Goal: Task Accomplishment & Management: Manage account settings

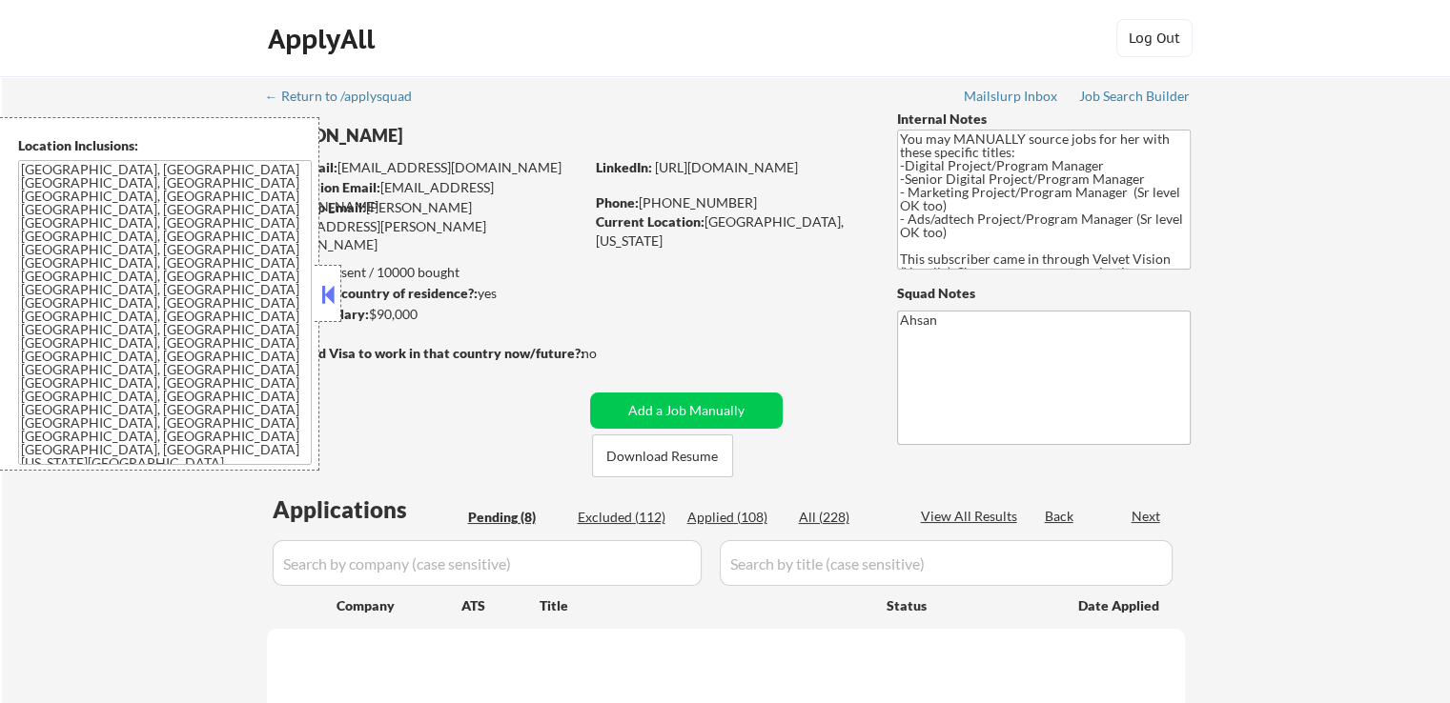
click at [332, 294] on button at bounding box center [327, 294] width 21 height 29
select select ""pending""
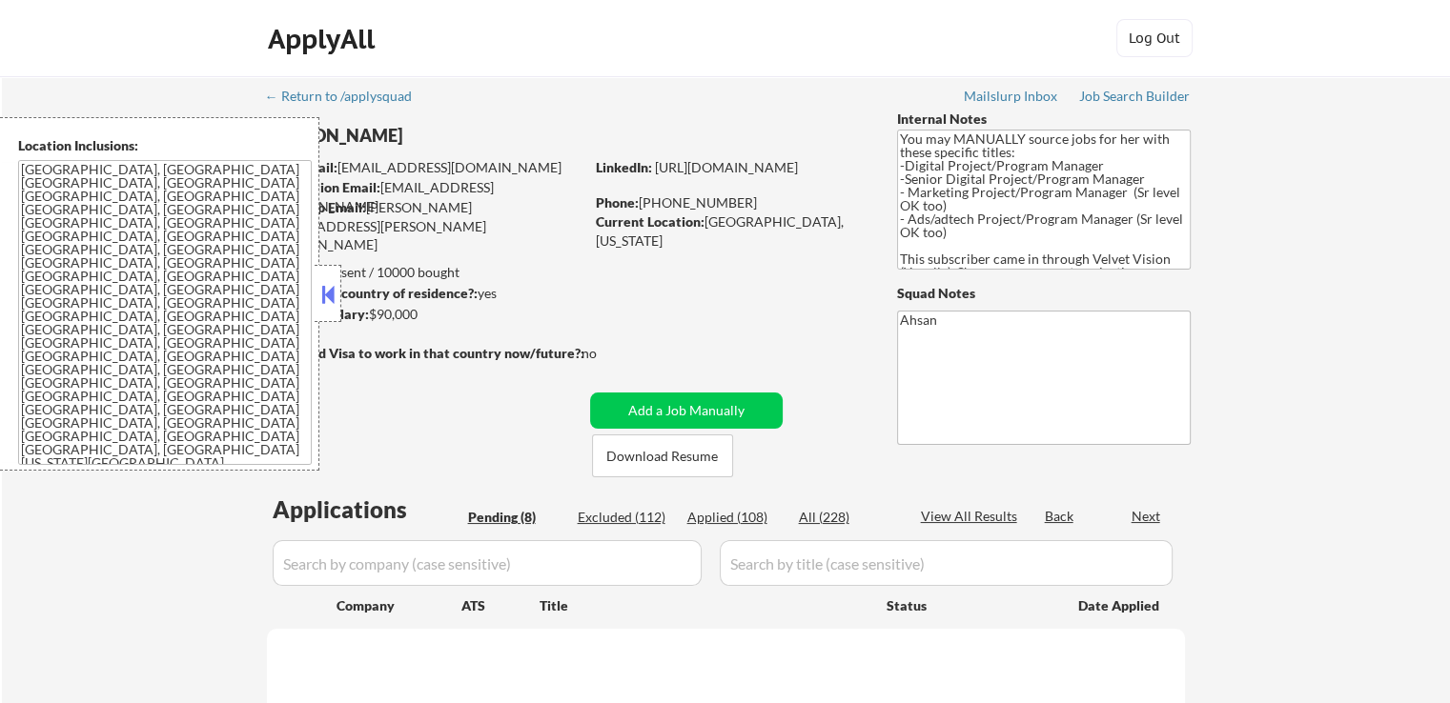
select select ""pending""
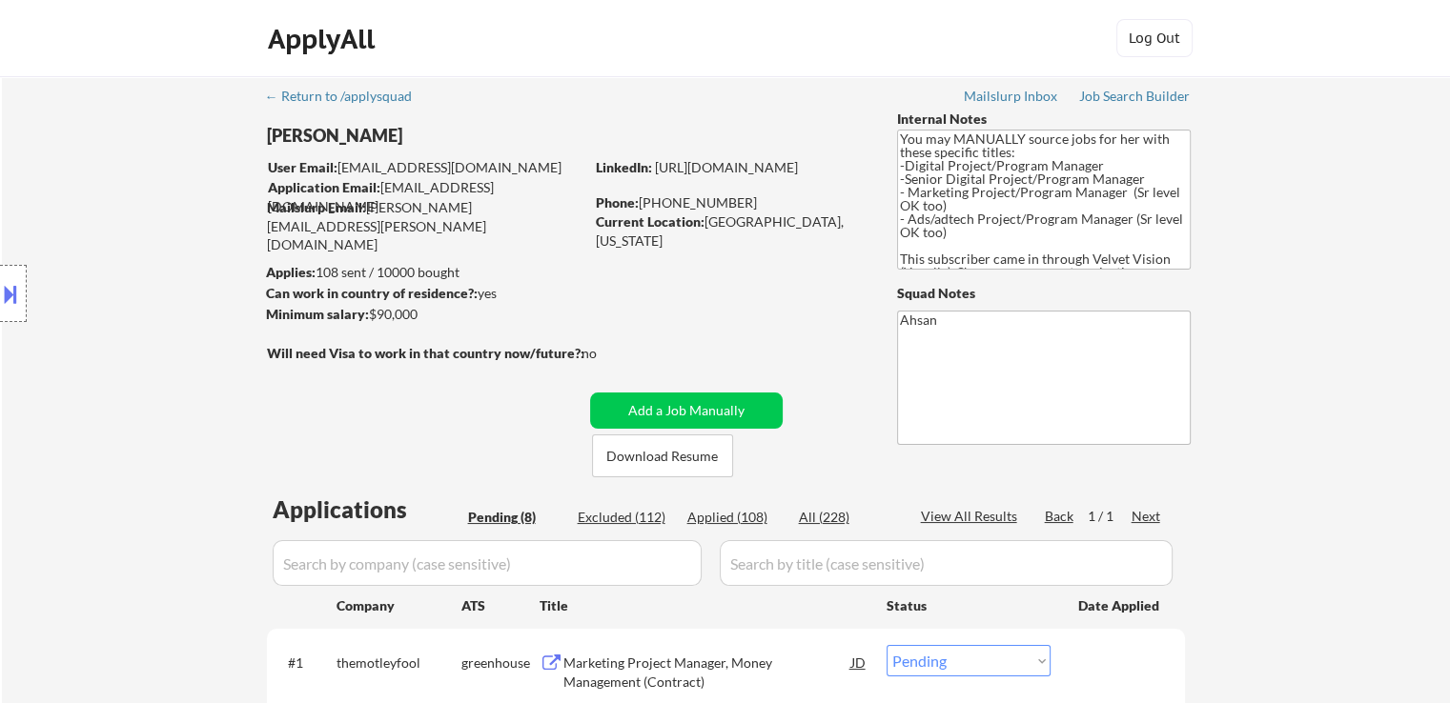
click at [138, 241] on div "Location Inclusions: [GEOGRAPHIC_DATA], [GEOGRAPHIC_DATA] [GEOGRAPHIC_DATA], [G…" at bounding box center [170, 294] width 341 height 354
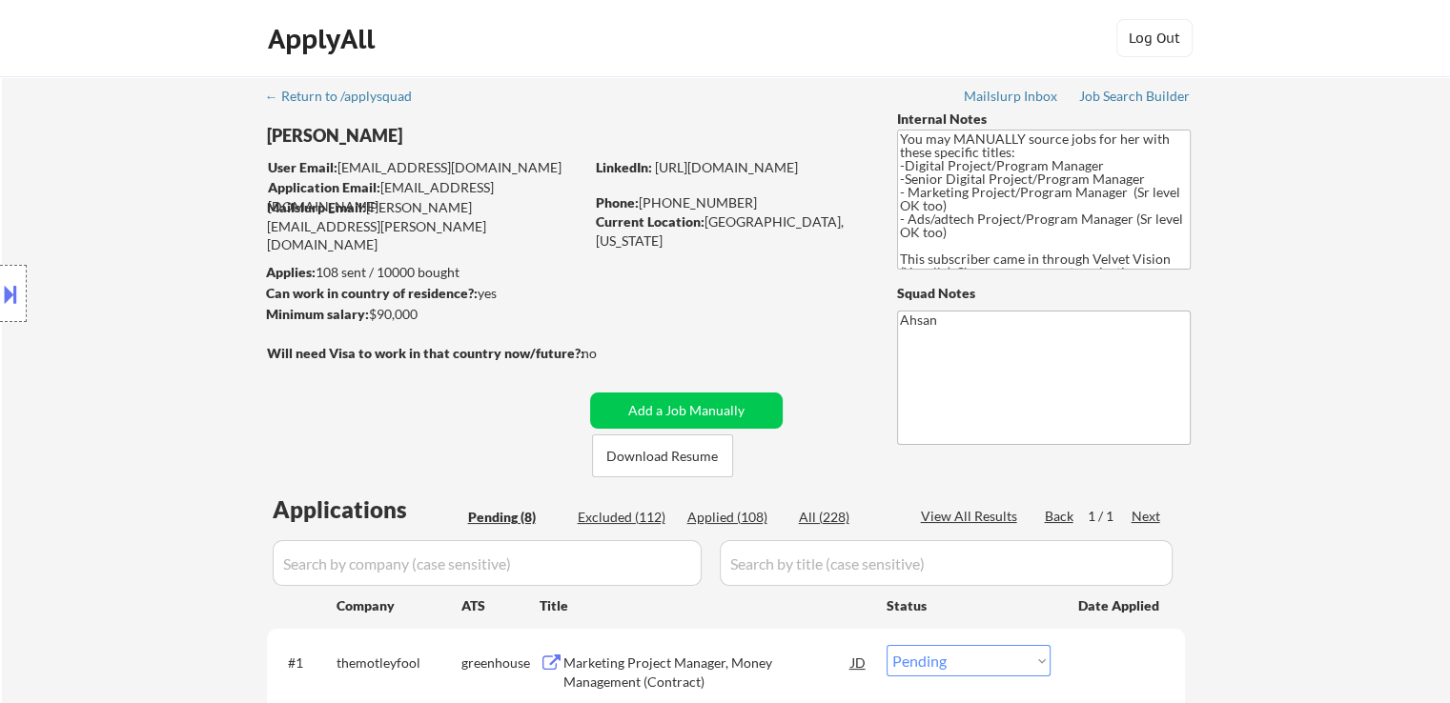
click at [138, 241] on div "Location Inclusions: [GEOGRAPHIC_DATA], [GEOGRAPHIC_DATA] [GEOGRAPHIC_DATA], [G…" at bounding box center [170, 294] width 341 height 354
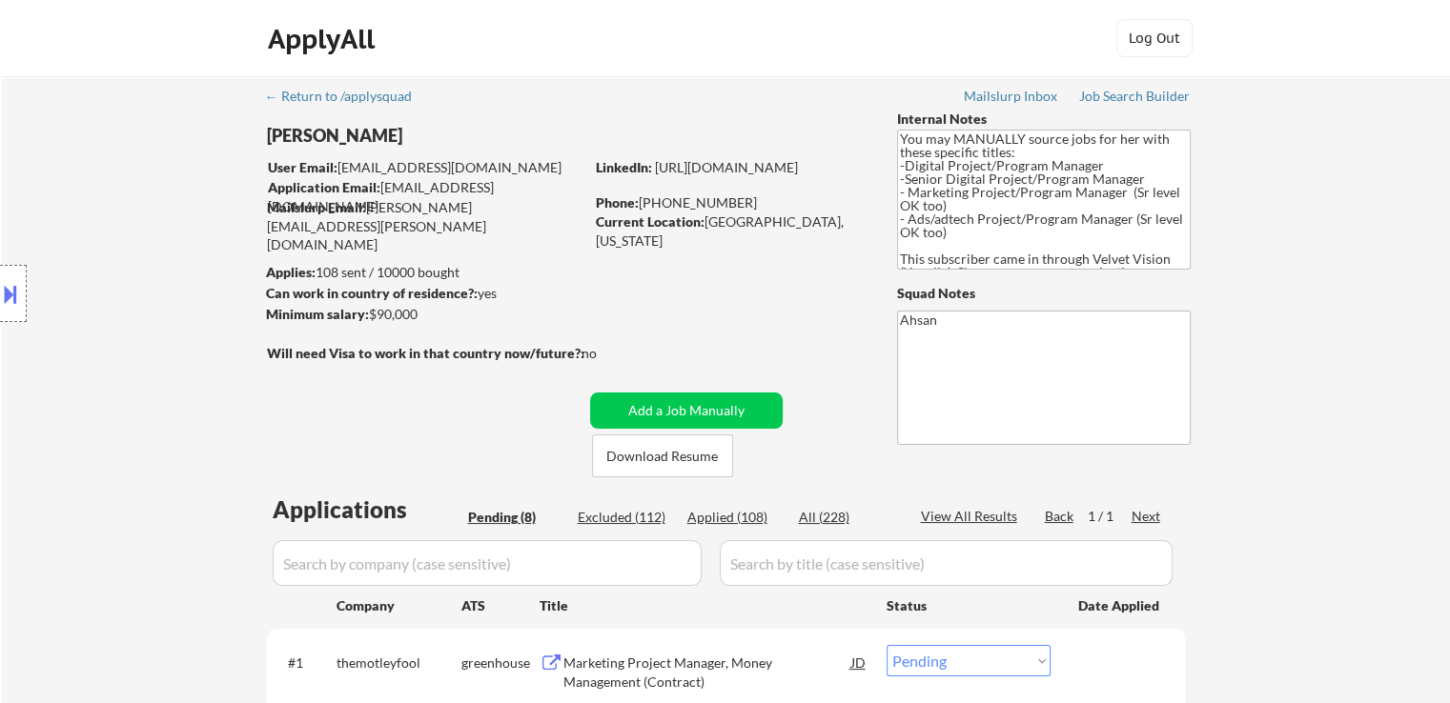
click at [138, 241] on div "Location Inclusions: [GEOGRAPHIC_DATA], [GEOGRAPHIC_DATA] [GEOGRAPHIC_DATA], [G…" at bounding box center [170, 294] width 341 height 354
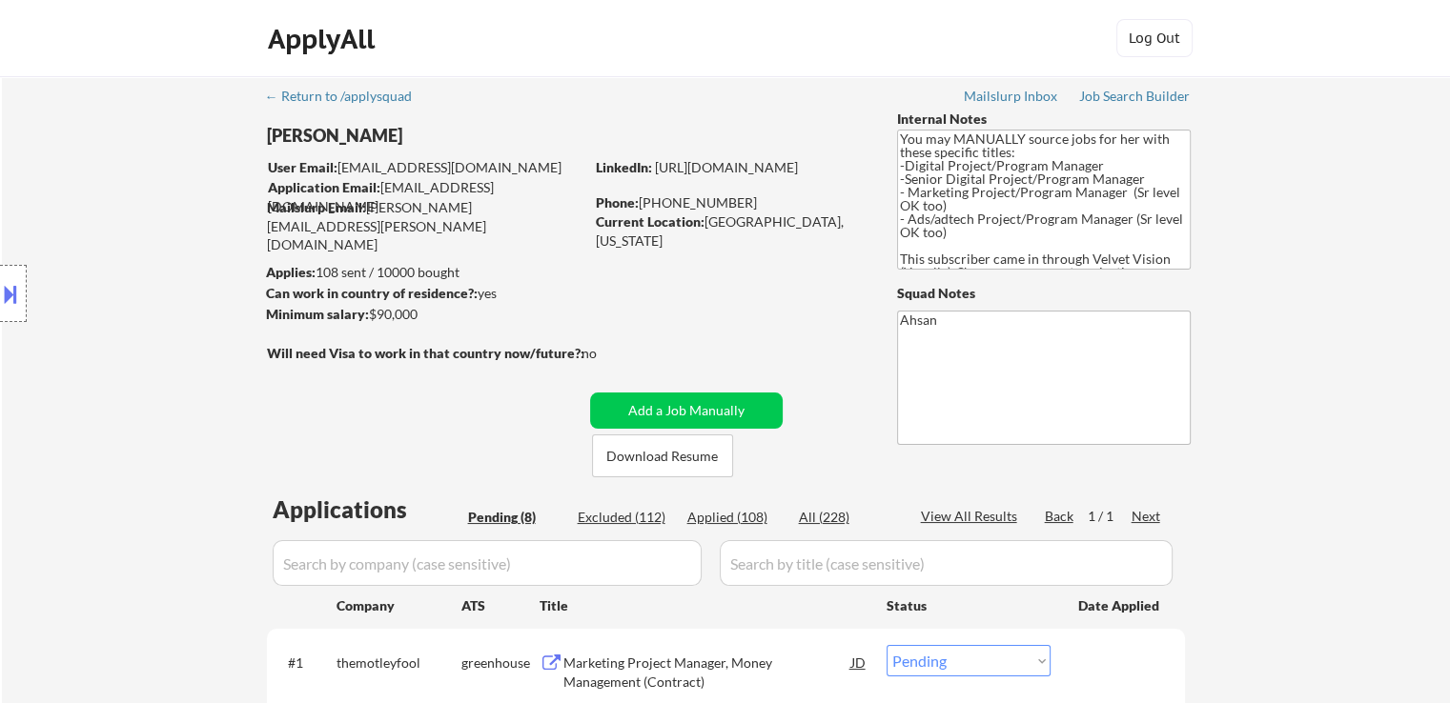
click at [138, 241] on div "Location Inclusions: [GEOGRAPHIC_DATA], [GEOGRAPHIC_DATA] [GEOGRAPHIC_DATA], [G…" at bounding box center [170, 294] width 341 height 354
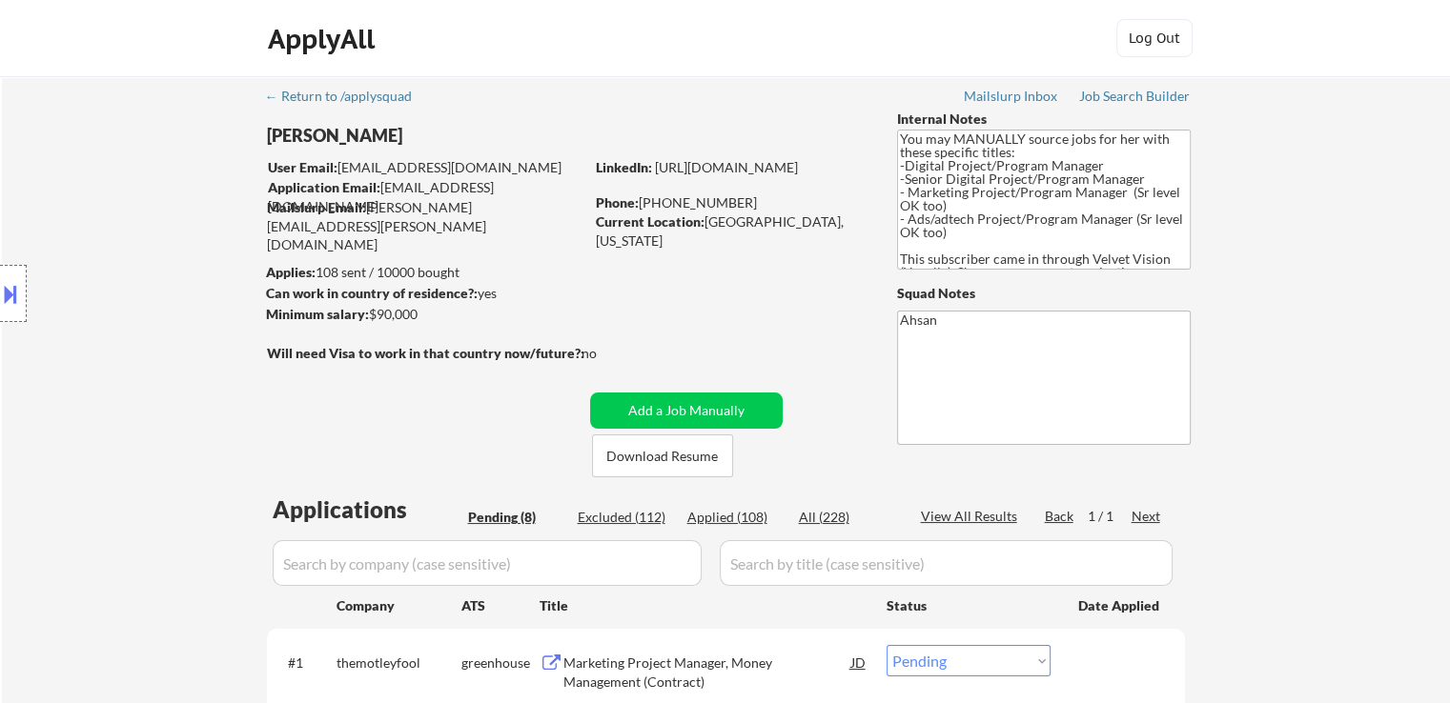
click at [144, 234] on div "Location Inclusions: [GEOGRAPHIC_DATA], [GEOGRAPHIC_DATA] [GEOGRAPHIC_DATA], [G…" at bounding box center [170, 294] width 341 height 354
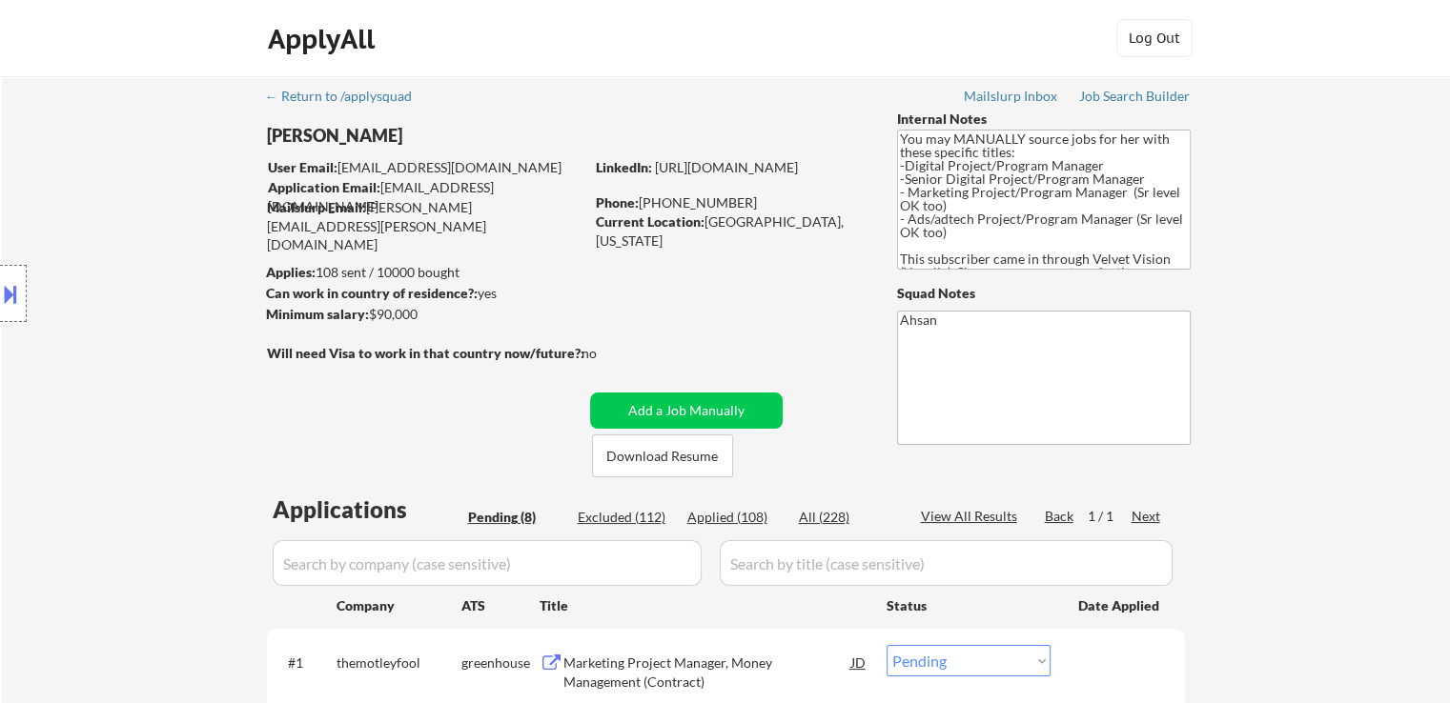
click at [144, 234] on div "Location Inclusions: [GEOGRAPHIC_DATA], [GEOGRAPHIC_DATA] [GEOGRAPHIC_DATA], [G…" at bounding box center [170, 294] width 341 height 354
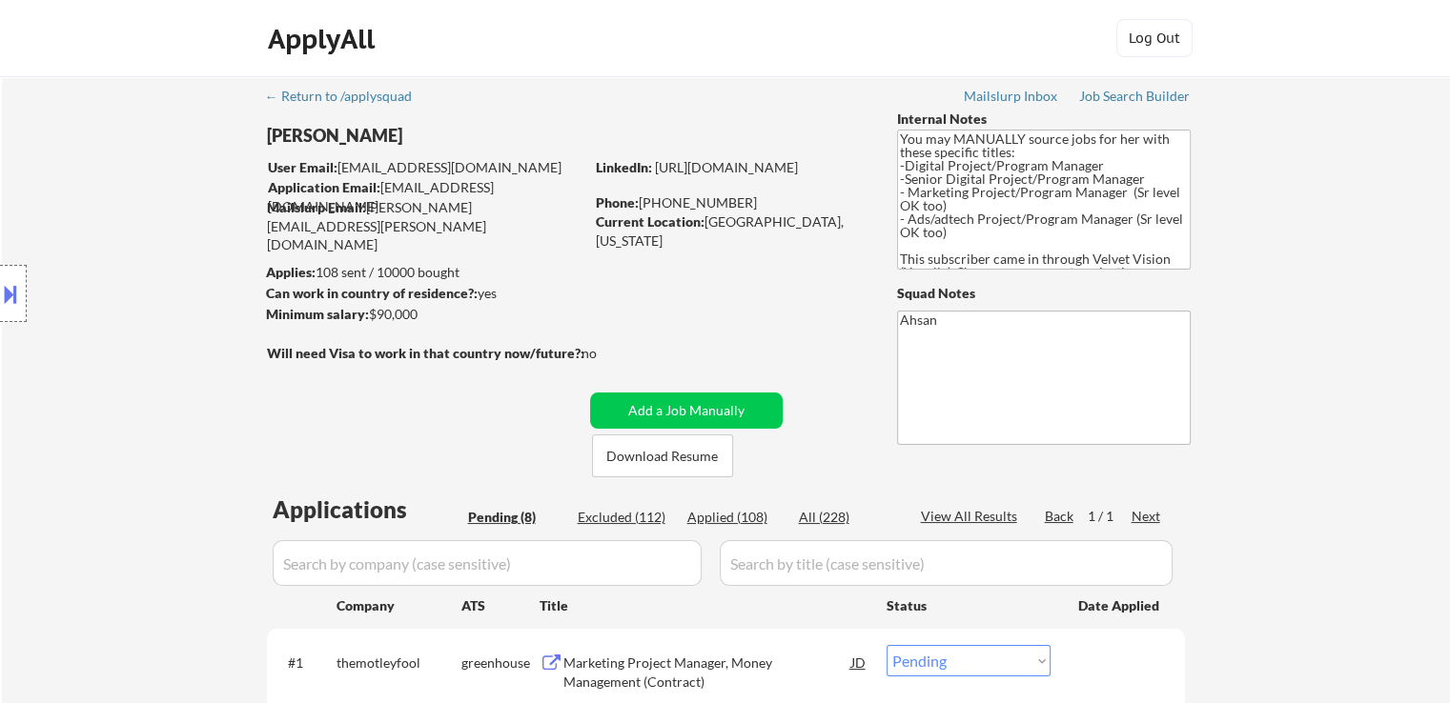
click at [144, 234] on div "Location Inclusions: [GEOGRAPHIC_DATA], [GEOGRAPHIC_DATA] [GEOGRAPHIC_DATA], [G…" at bounding box center [170, 294] width 341 height 354
click at [145, 234] on div "Location Inclusions: [GEOGRAPHIC_DATA], [GEOGRAPHIC_DATA] [GEOGRAPHIC_DATA], [G…" at bounding box center [170, 294] width 341 height 354
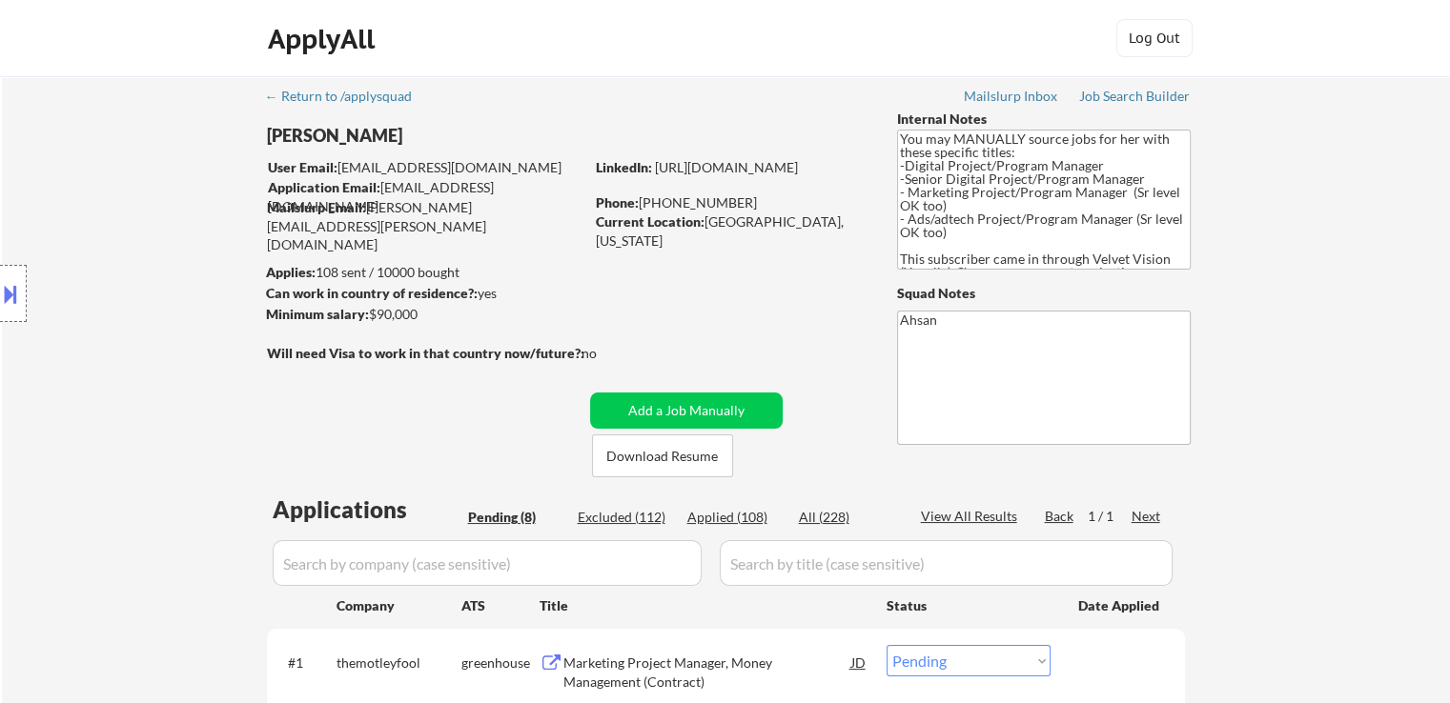
click at [145, 234] on div "Location Inclusions: [GEOGRAPHIC_DATA], [GEOGRAPHIC_DATA] [GEOGRAPHIC_DATA], [G…" at bounding box center [170, 294] width 341 height 354
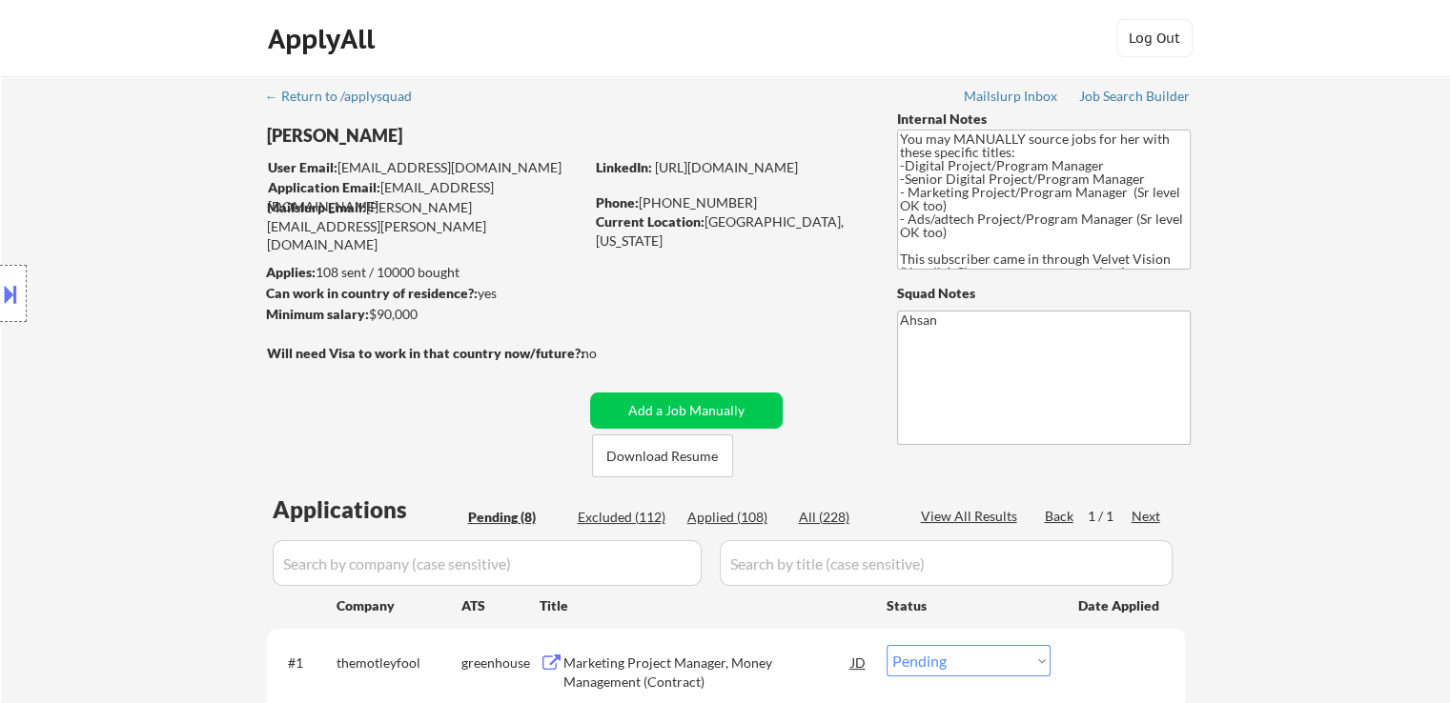
click at [145, 234] on div "Location Inclusions: [GEOGRAPHIC_DATA], [GEOGRAPHIC_DATA] [GEOGRAPHIC_DATA], [G…" at bounding box center [170, 294] width 341 height 354
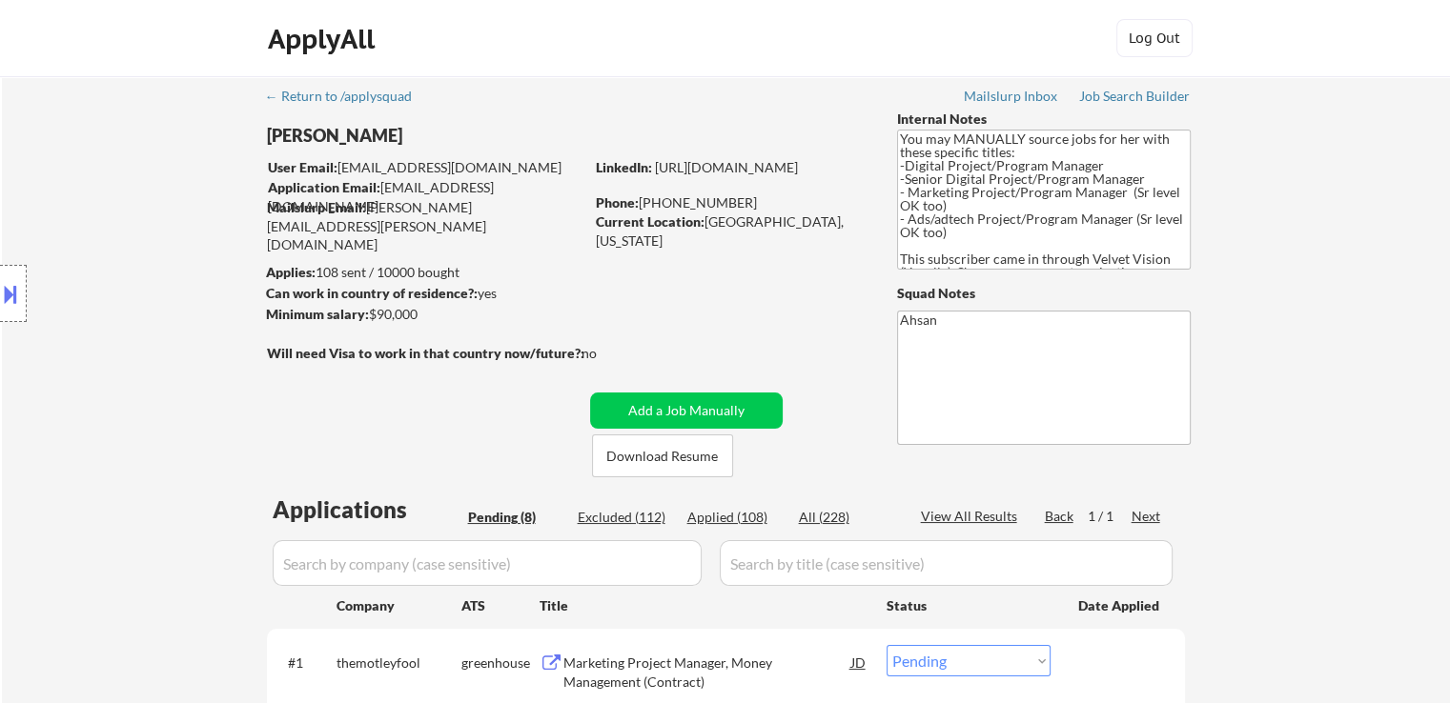
click at [145, 234] on div "Location Inclusions: [GEOGRAPHIC_DATA], [GEOGRAPHIC_DATA] [GEOGRAPHIC_DATA], [G…" at bounding box center [170, 294] width 341 height 354
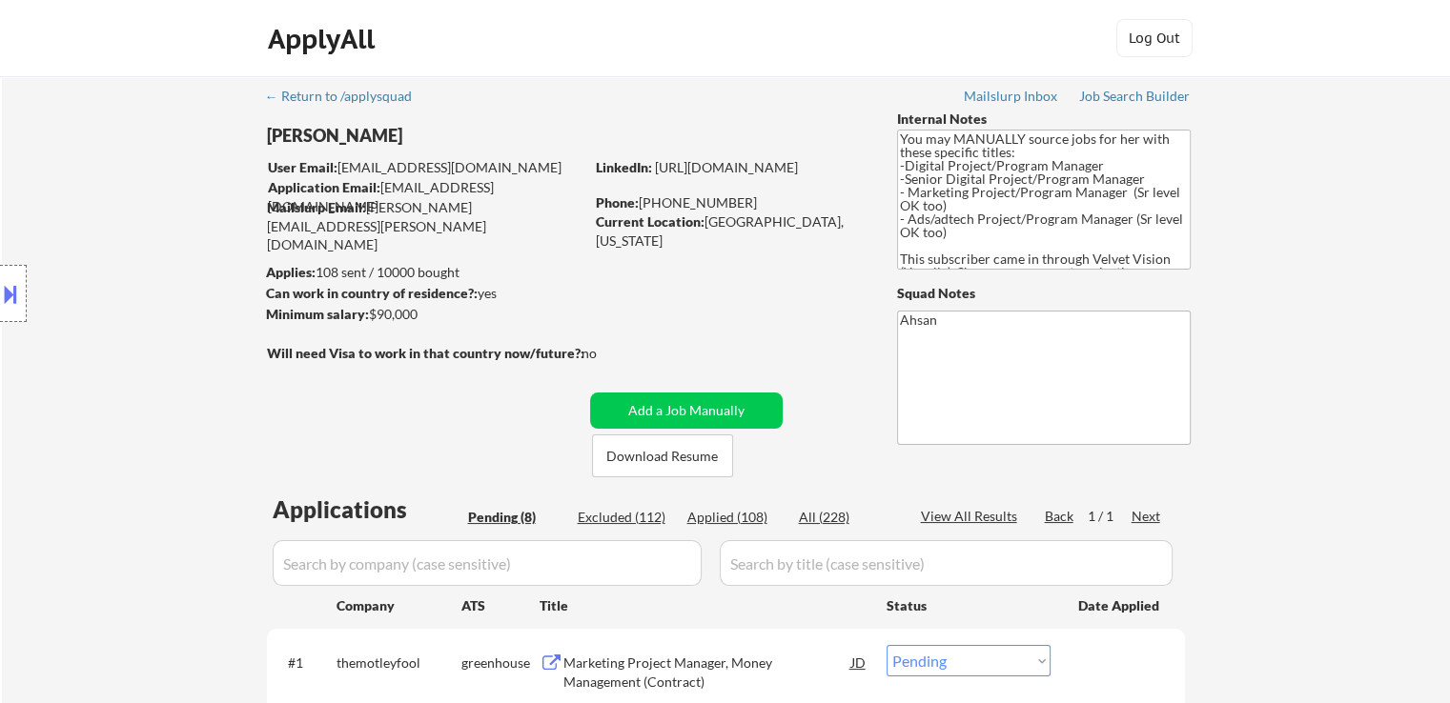
click at [145, 234] on div "Location Inclusions: [GEOGRAPHIC_DATA], [GEOGRAPHIC_DATA] [GEOGRAPHIC_DATA], [G…" at bounding box center [170, 294] width 341 height 354
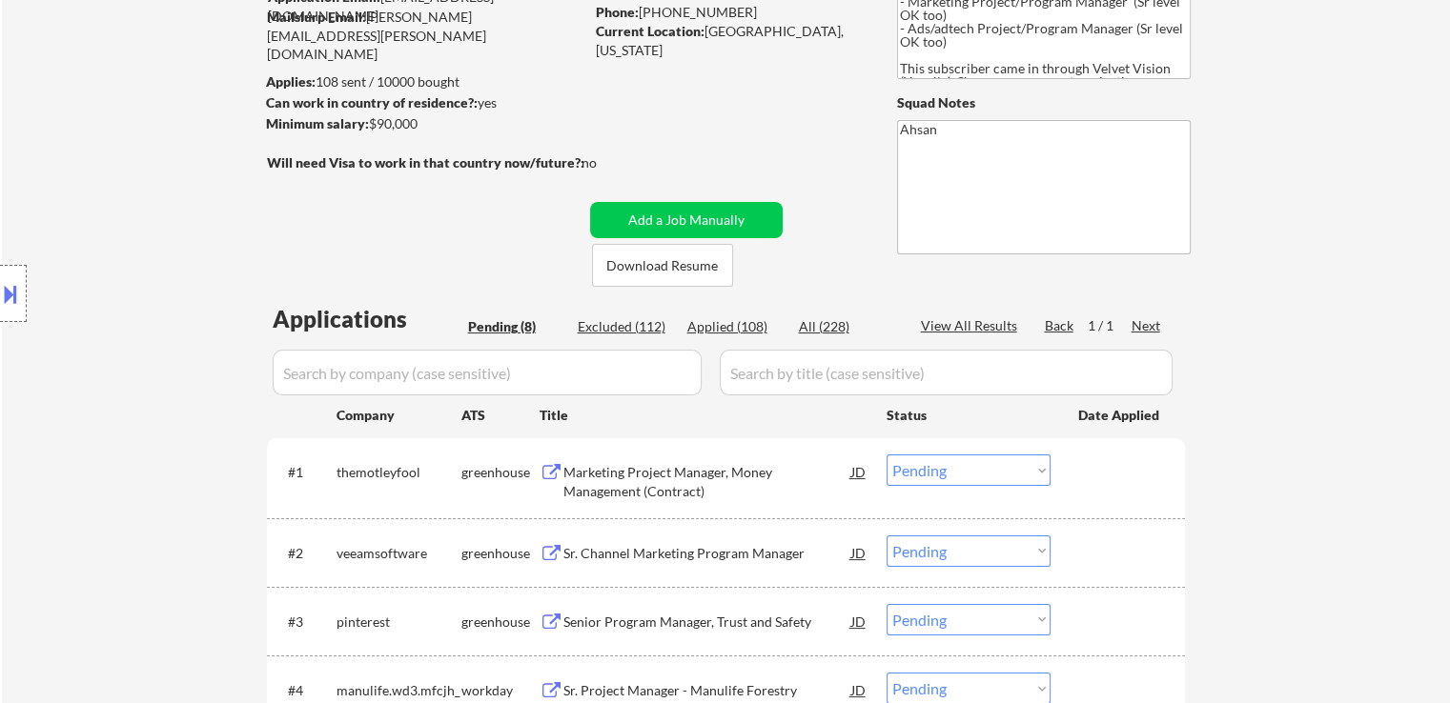
click at [146, 234] on div "Location Inclusions: [GEOGRAPHIC_DATA], [GEOGRAPHIC_DATA] [GEOGRAPHIC_DATA], [G…" at bounding box center [170, 294] width 341 height 354
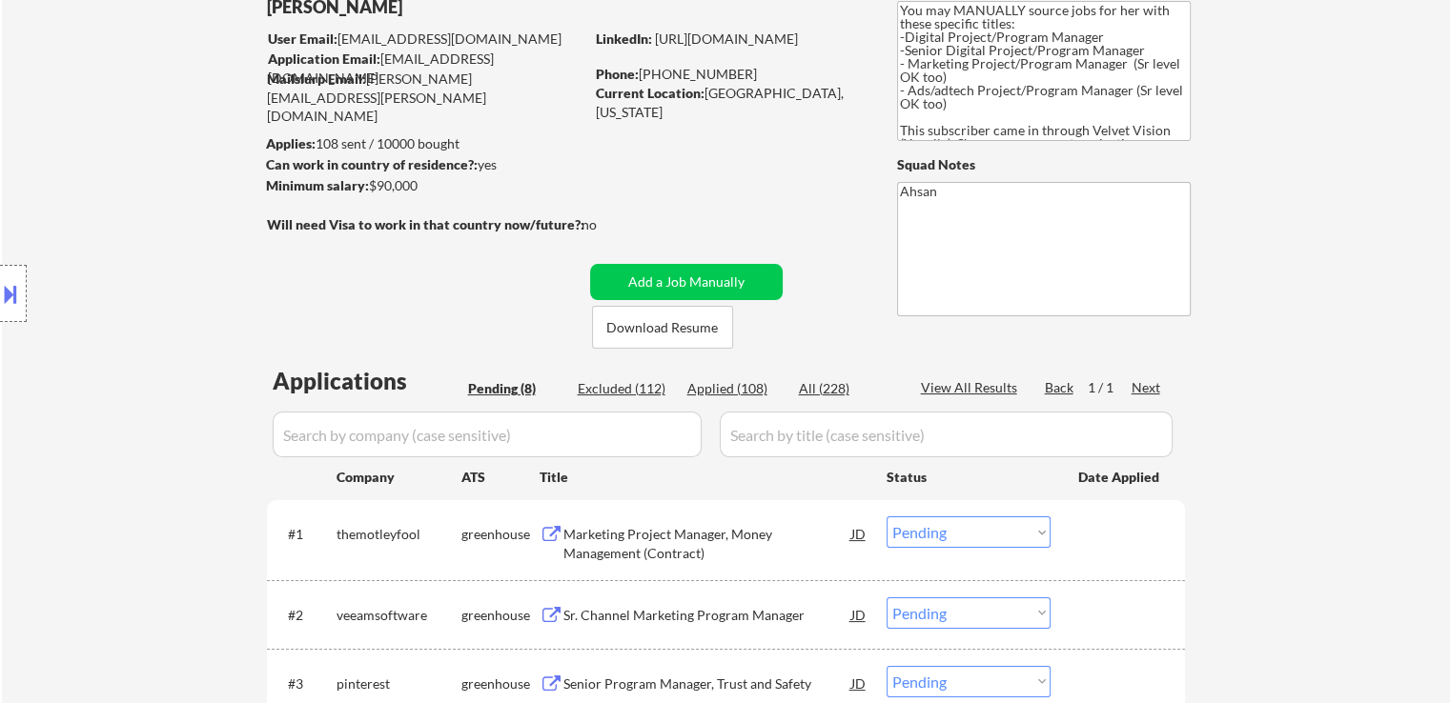
scroll to position [95, 0]
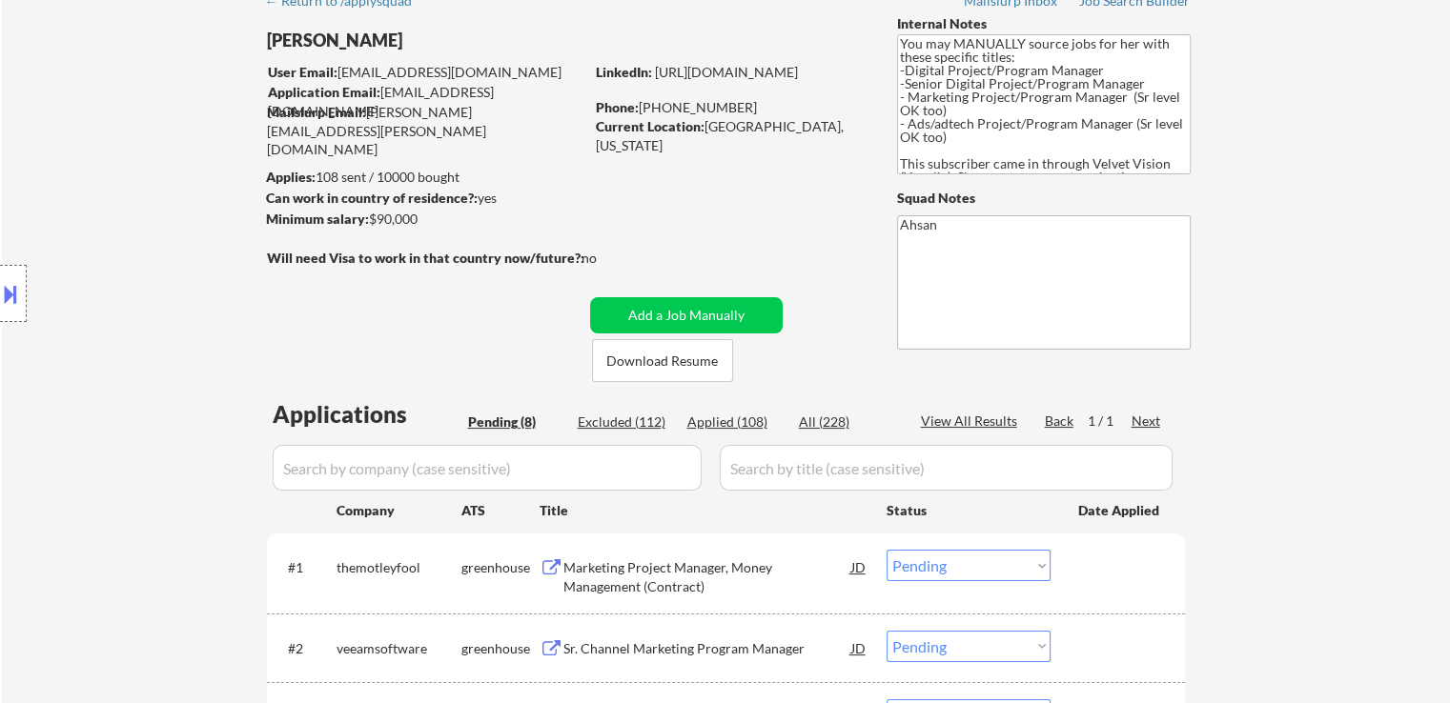
click at [147, 234] on div "Location Inclusions: [GEOGRAPHIC_DATA], [GEOGRAPHIC_DATA] [GEOGRAPHIC_DATA], [G…" at bounding box center [170, 294] width 341 height 354
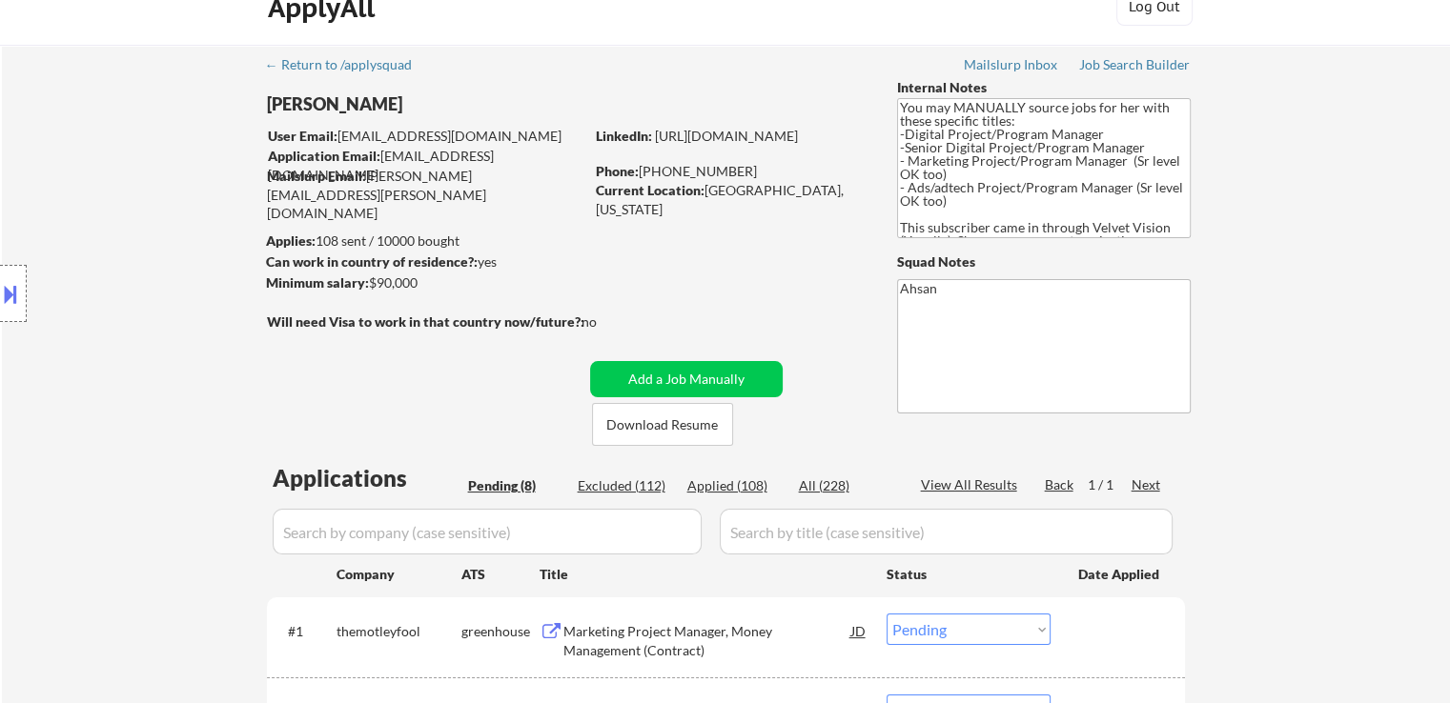
scroll to position [0, 0]
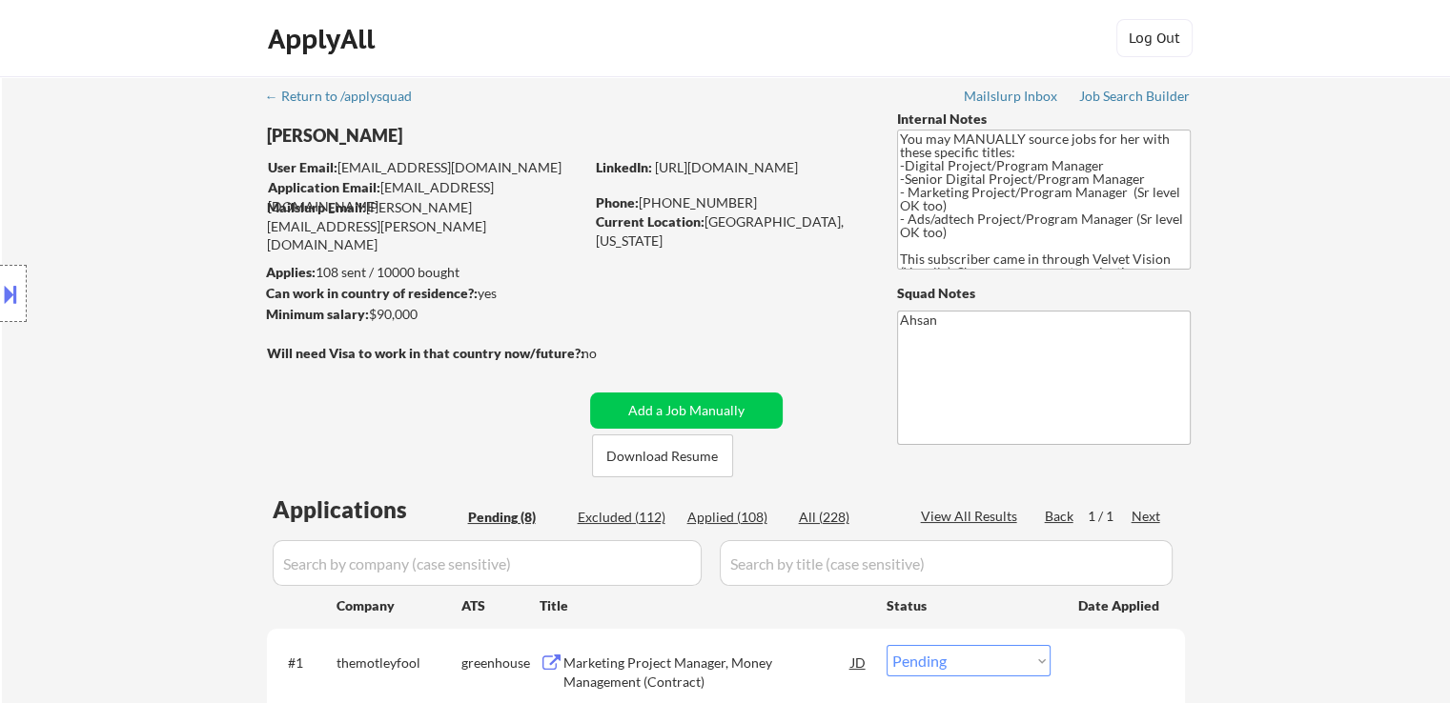
click at [147, 234] on div "Location Inclusions: [GEOGRAPHIC_DATA], [GEOGRAPHIC_DATA] [GEOGRAPHIC_DATA], [G…" at bounding box center [170, 294] width 341 height 354
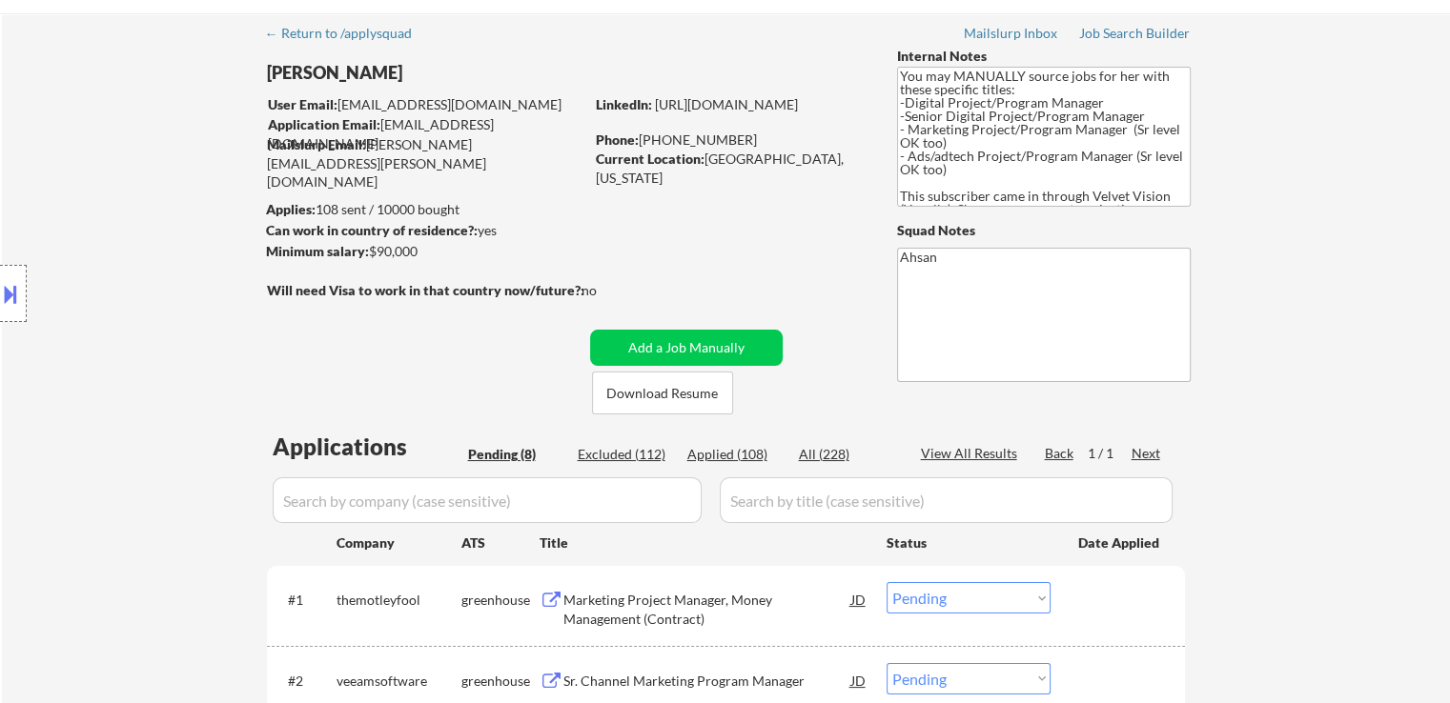
scroll to position [95, 0]
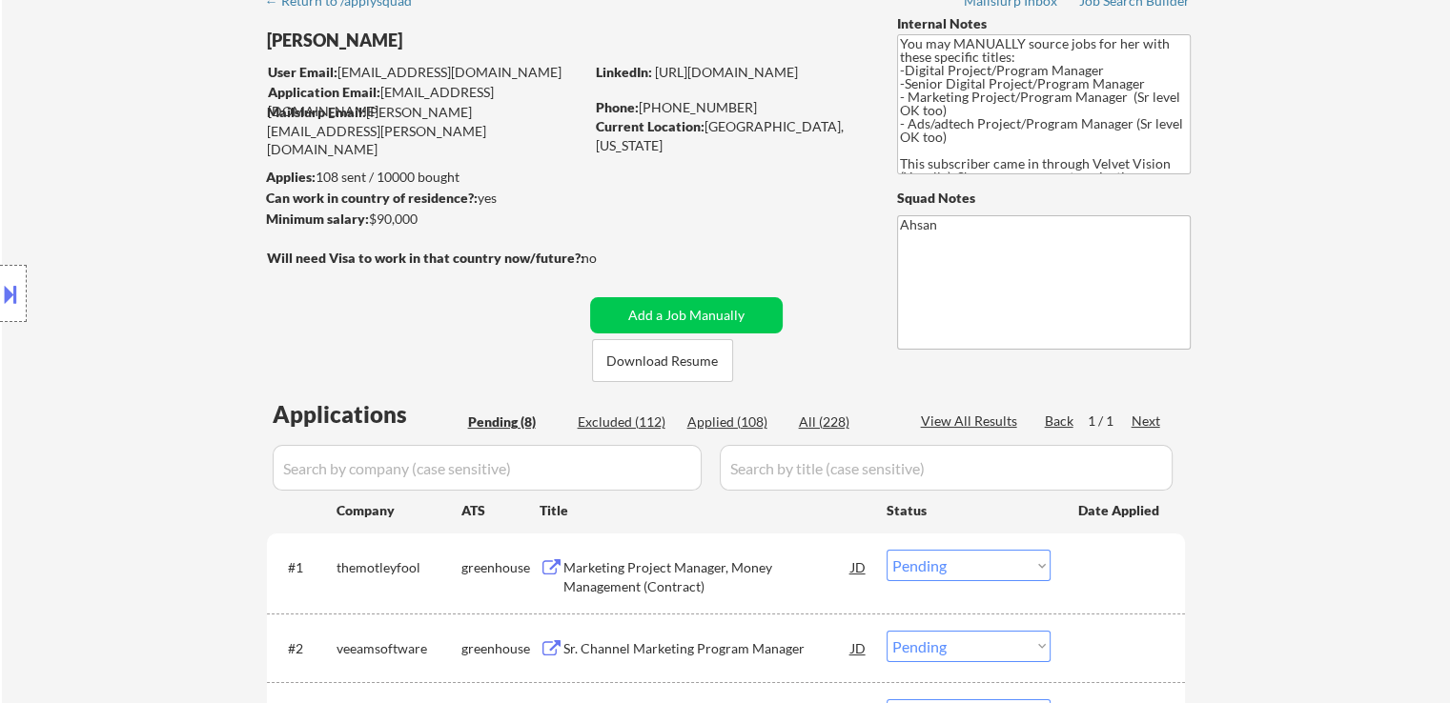
click at [147, 234] on div "Location Inclusions: [GEOGRAPHIC_DATA], [GEOGRAPHIC_DATA] [GEOGRAPHIC_DATA], [G…" at bounding box center [170, 294] width 341 height 354
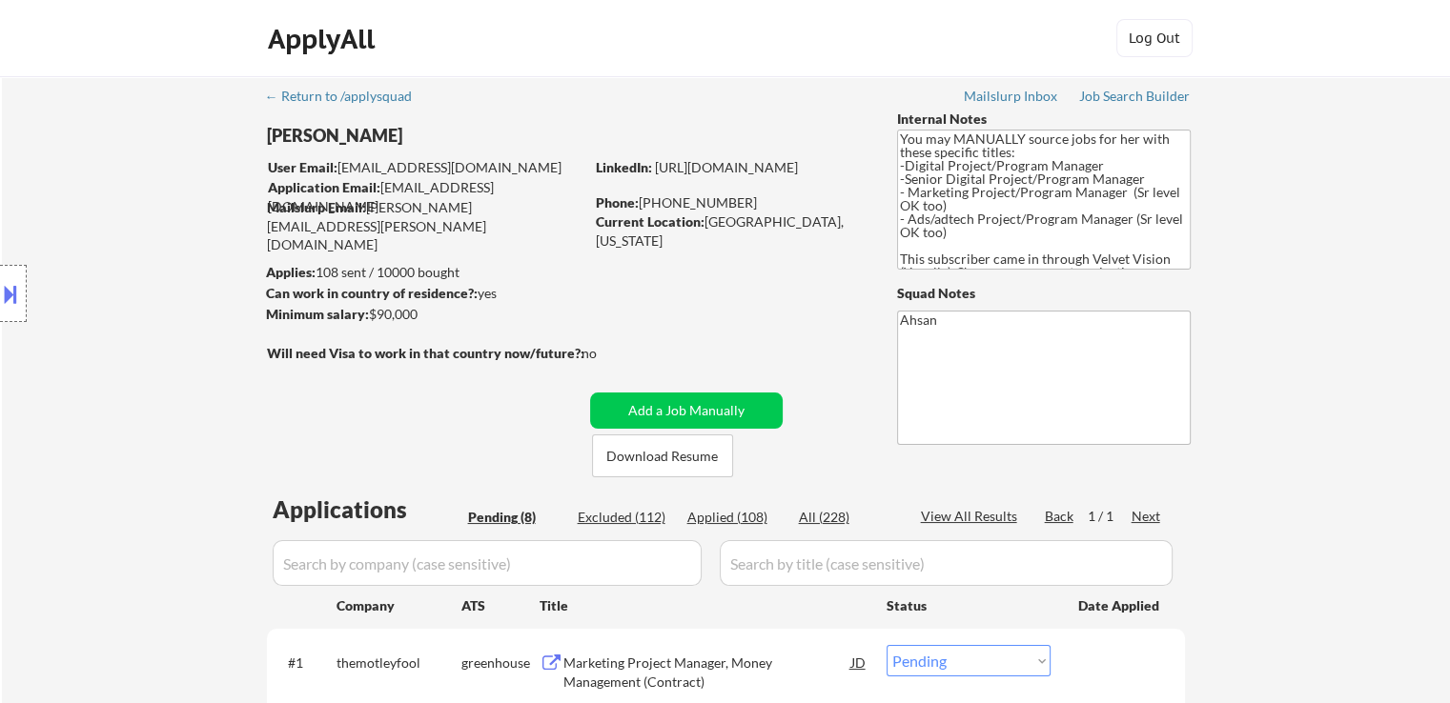
click at [152, 234] on div "Location Inclusions: [GEOGRAPHIC_DATA], [GEOGRAPHIC_DATA] [GEOGRAPHIC_DATA], [G…" at bounding box center [170, 294] width 341 height 354
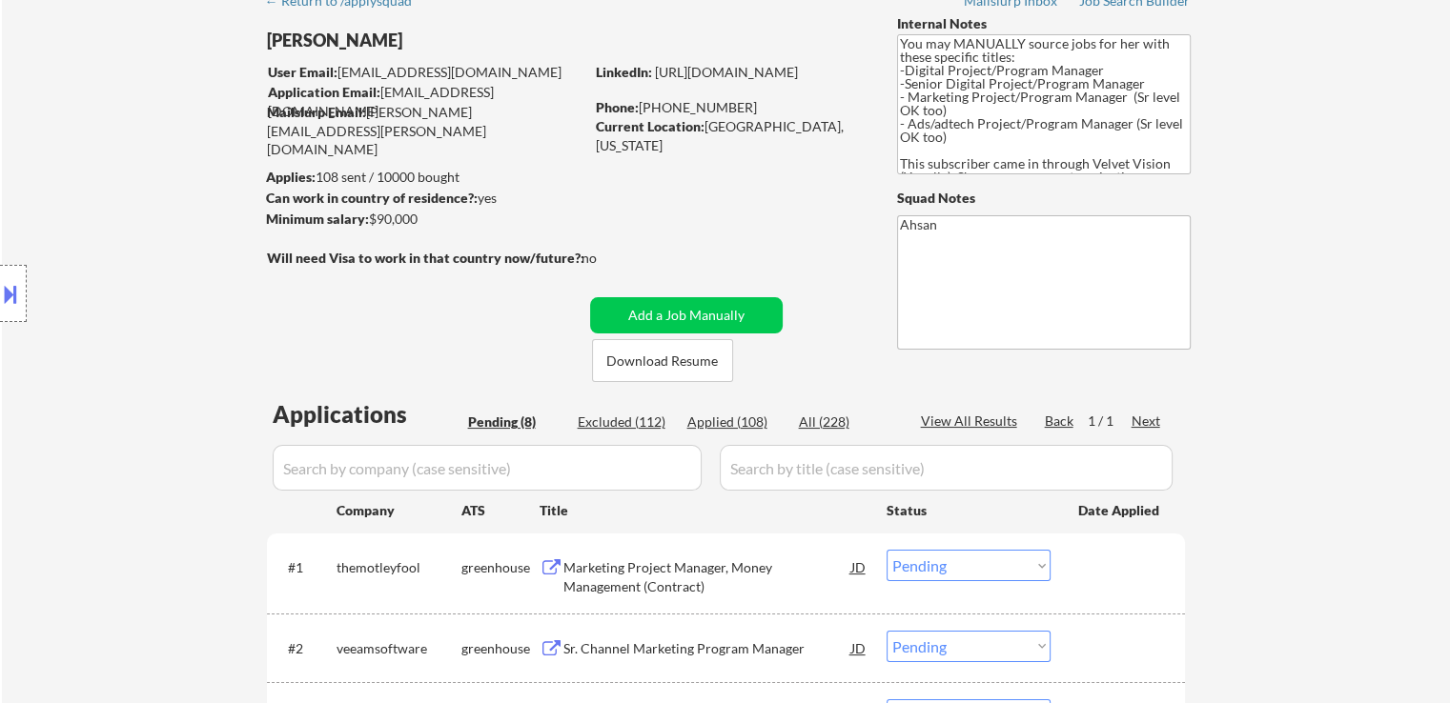
click at [152, 234] on div "Location Inclusions: [GEOGRAPHIC_DATA], [GEOGRAPHIC_DATA] [GEOGRAPHIC_DATA], [G…" at bounding box center [170, 294] width 341 height 354
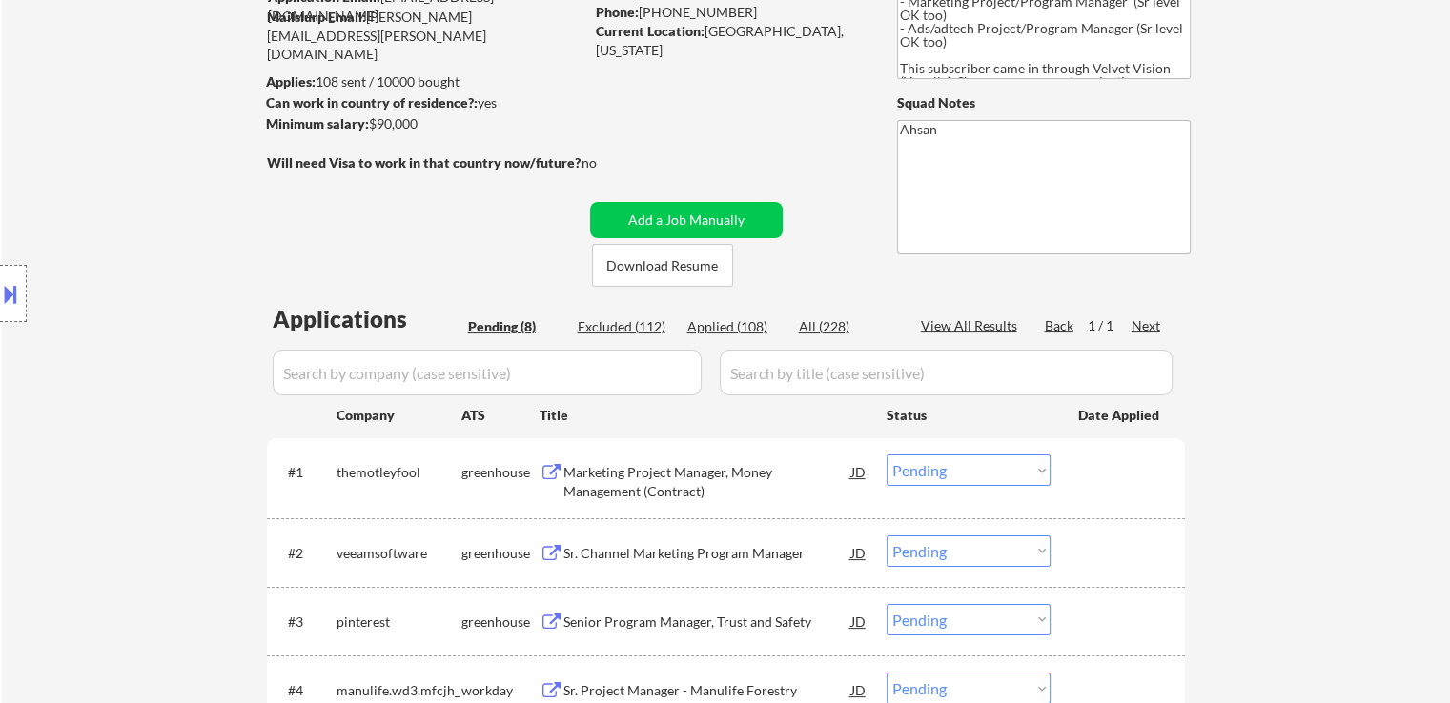
click at [152, 234] on div "Location Inclusions: [GEOGRAPHIC_DATA], [GEOGRAPHIC_DATA] [GEOGRAPHIC_DATA], [G…" at bounding box center [170, 294] width 341 height 354
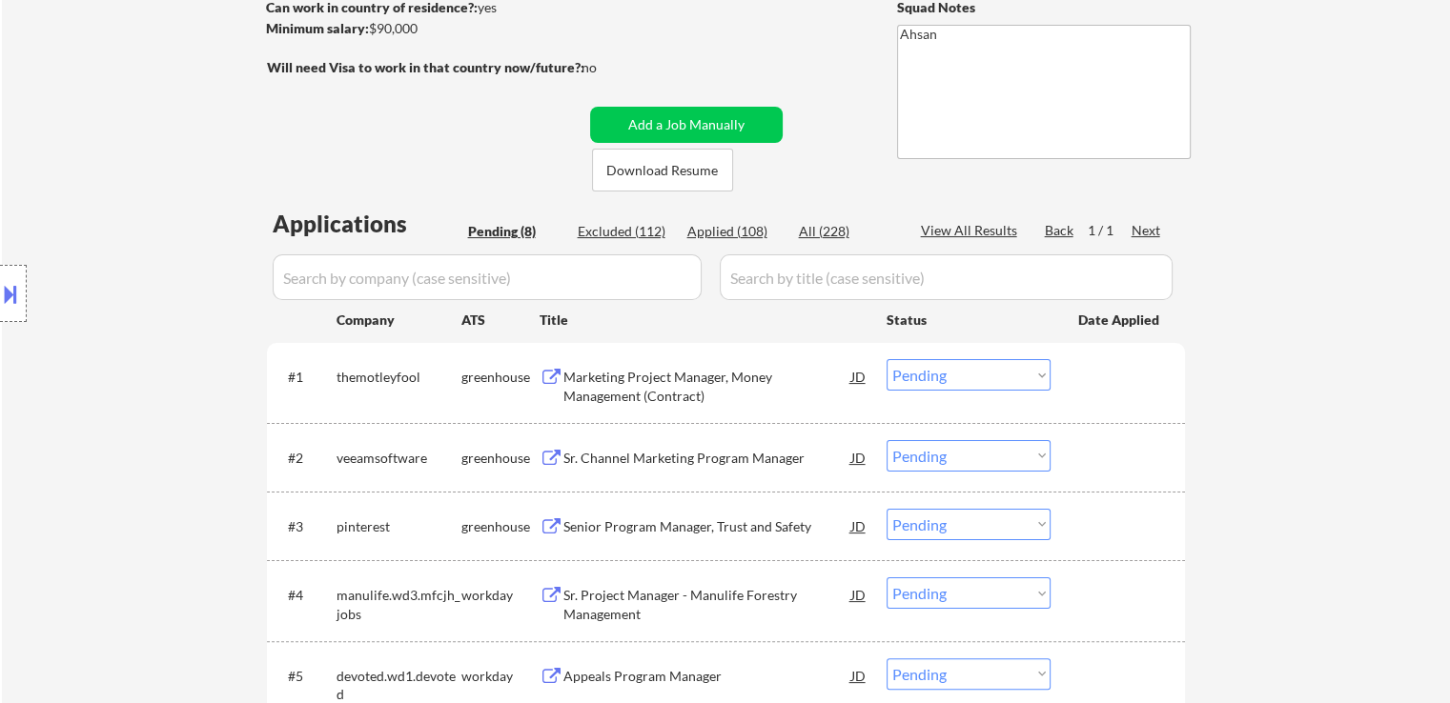
click at [152, 234] on div "Location Inclusions: [GEOGRAPHIC_DATA], [GEOGRAPHIC_DATA] [GEOGRAPHIC_DATA], [G…" at bounding box center [170, 294] width 341 height 354
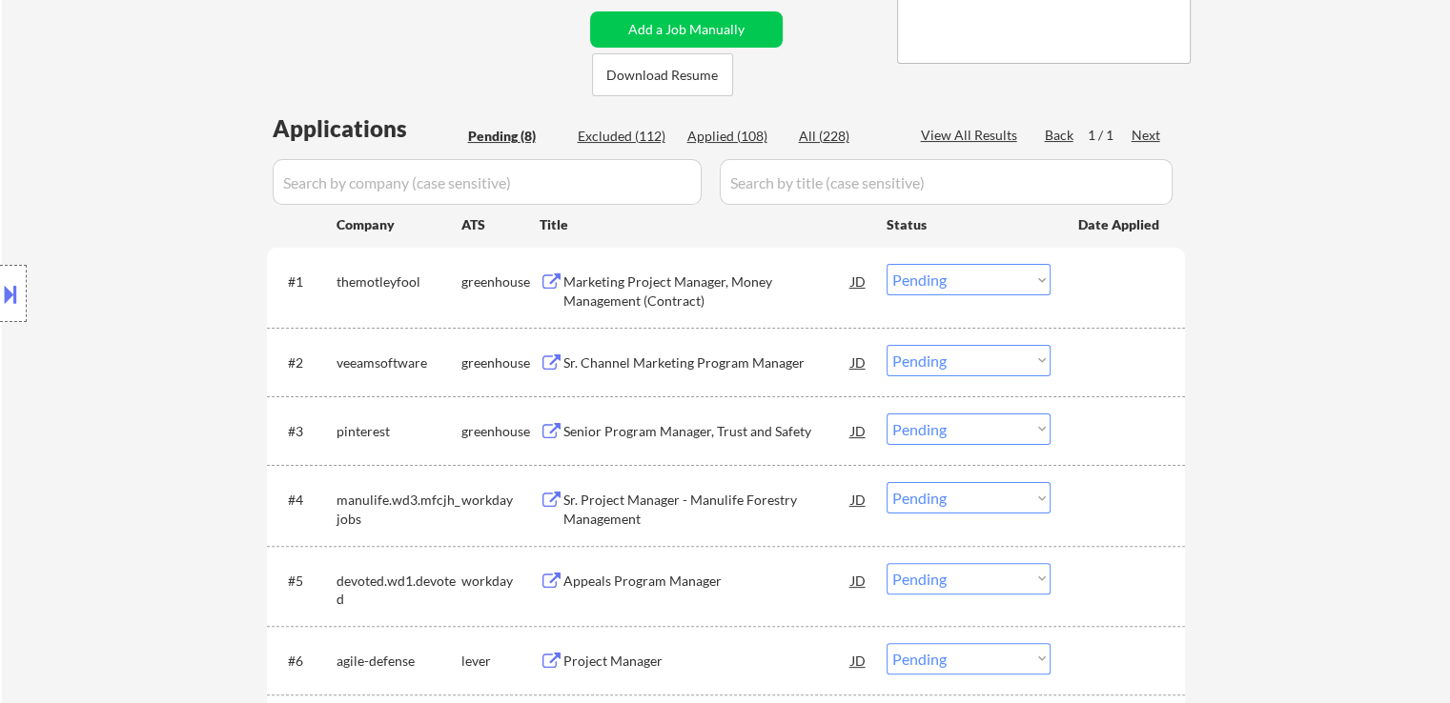
click at [152, 234] on div "Location Inclusions: [GEOGRAPHIC_DATA], [GEOGRAPHIC_DATA] [GEOGRAPHIC_DATA], [G…" at bounding box center [170, 294] width 341 height 354
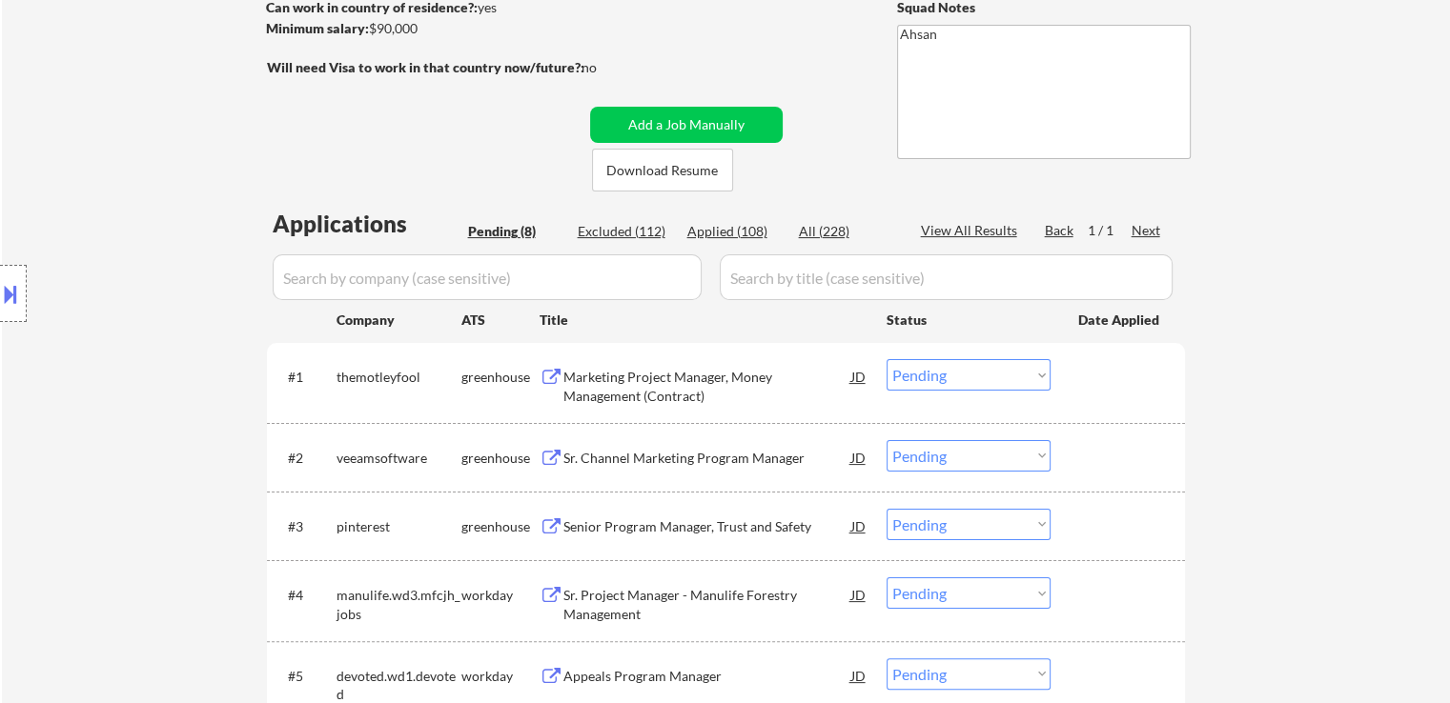
click at [152, 234] on div "Location Inclusions: [GEOGRAPHIC_DATA], [GEOGRAPHIC_DATA] [GEOGRAPHIC_DATA], [G…" at bounding box center [170, 294] width 341 height 354
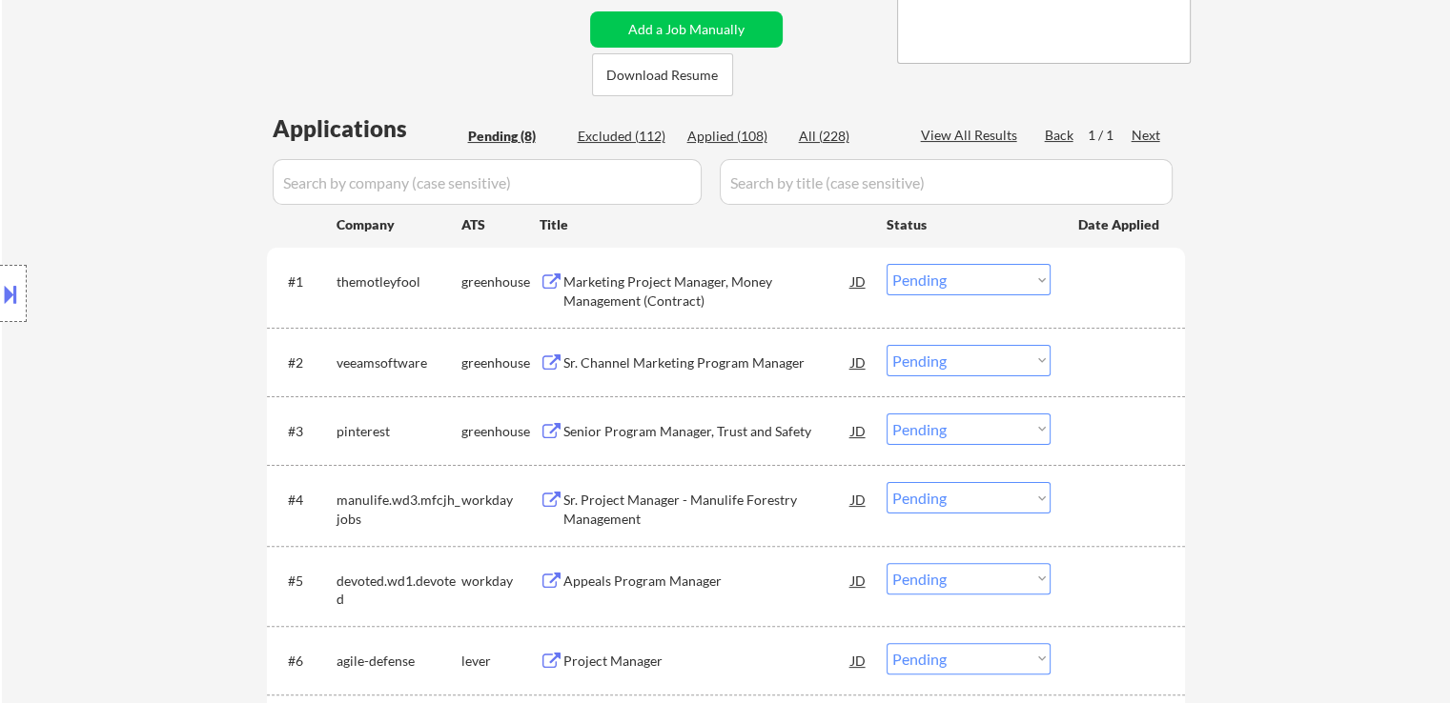
click at [152, 234] on div "Location Inclusions: [GEOGRAPHIC_DATA], [GEOGRAPHIC_DATA] [GEOGRAPHIC_DATA], [G…" at bounding box center [170, 294] width 341 height 354
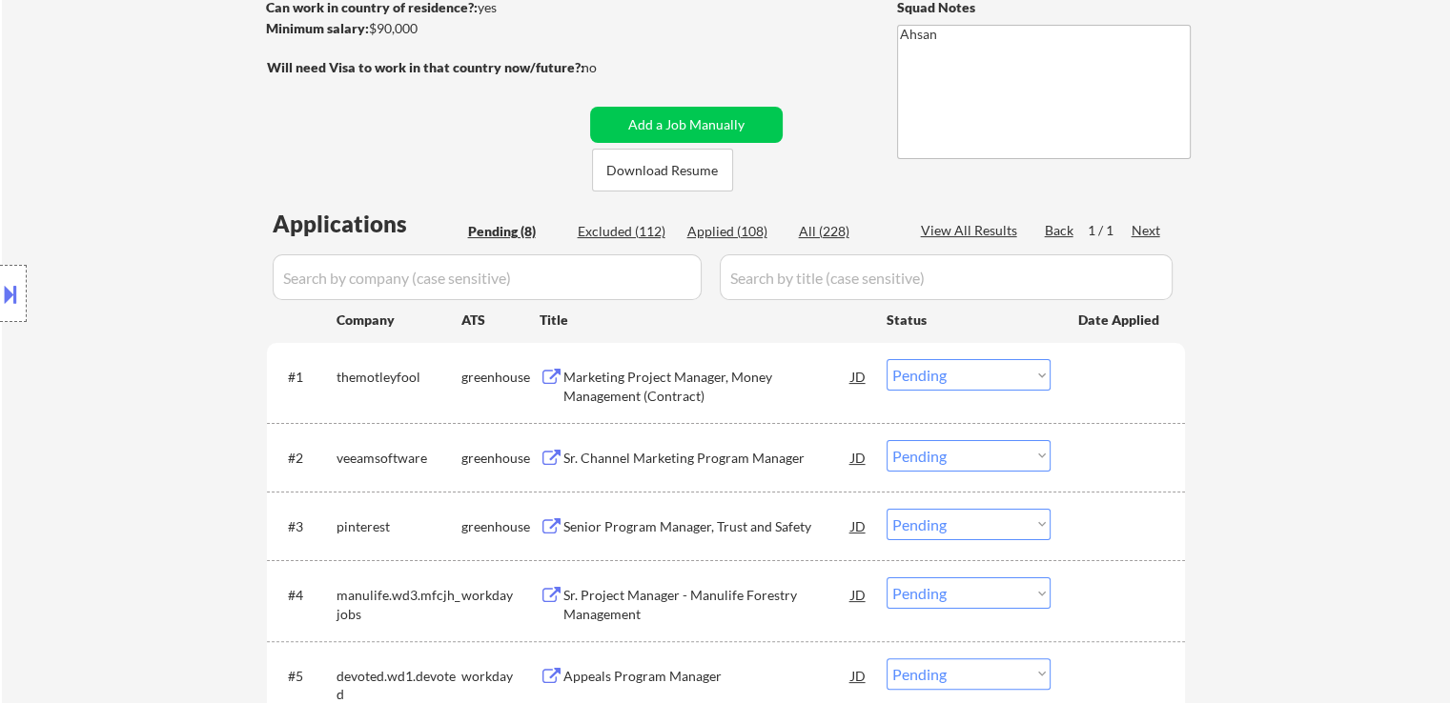
click at [152, 234] on div "Location Inclusions: [GEOGRAPHIC_DATA], [GEOGRAPHIC_DATA] [GEOGRAPHIC_DATA], [G…" at bounding box center [170, 294] width 341 height 354
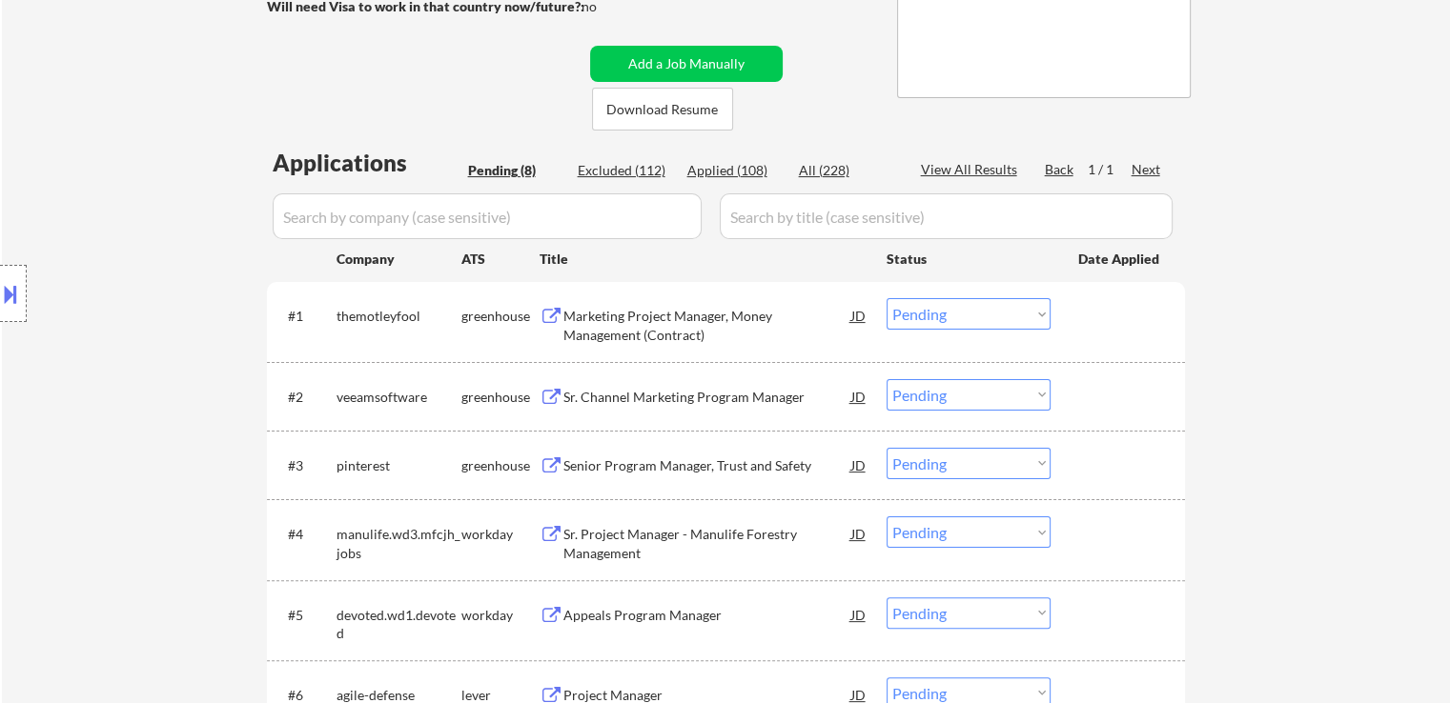
scroll to position [381, 0]
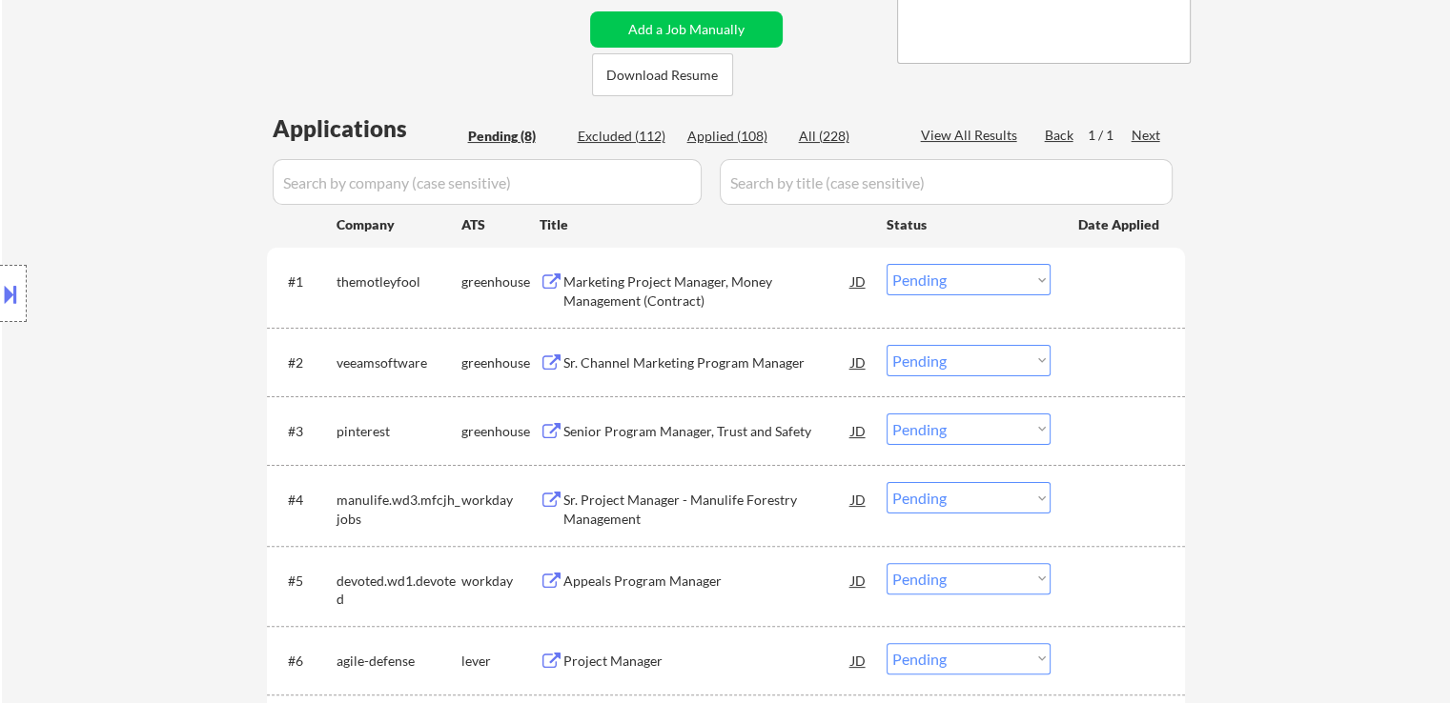
click at [152, 234] on div "Location Inclusions: [GEOGRAPHIC_DATA], [GEOGRAPHIC_DATA] [GEOGRAPHIC_DATA], [G…" at bounding box center [170, 294] width 341 height 354
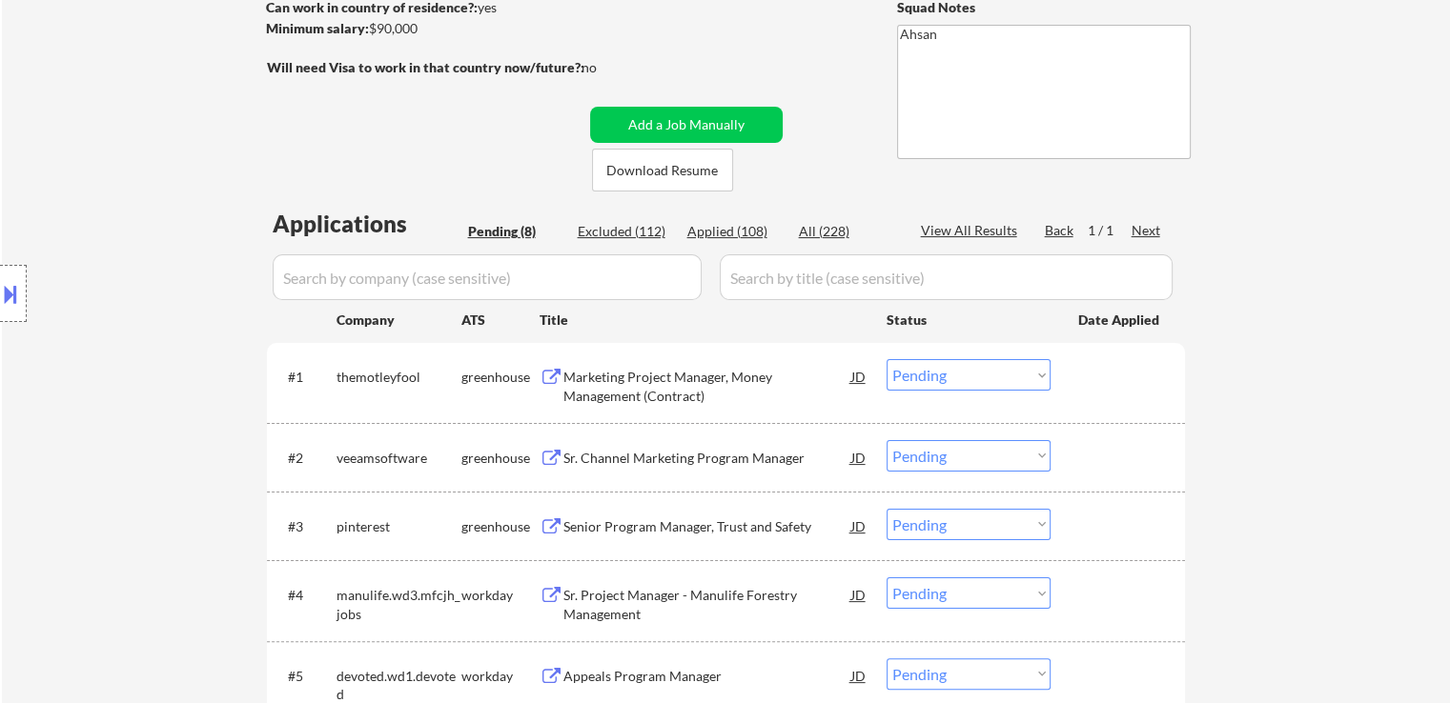
click at [152, 234] on div "Location Inclusions: [GEOGRAPHIC_DATA], [GEOGRAPHIC_DATA] [GEOGRAPHIC_DATA], [G…" at bounding box center [170, 294] width 341 height 354
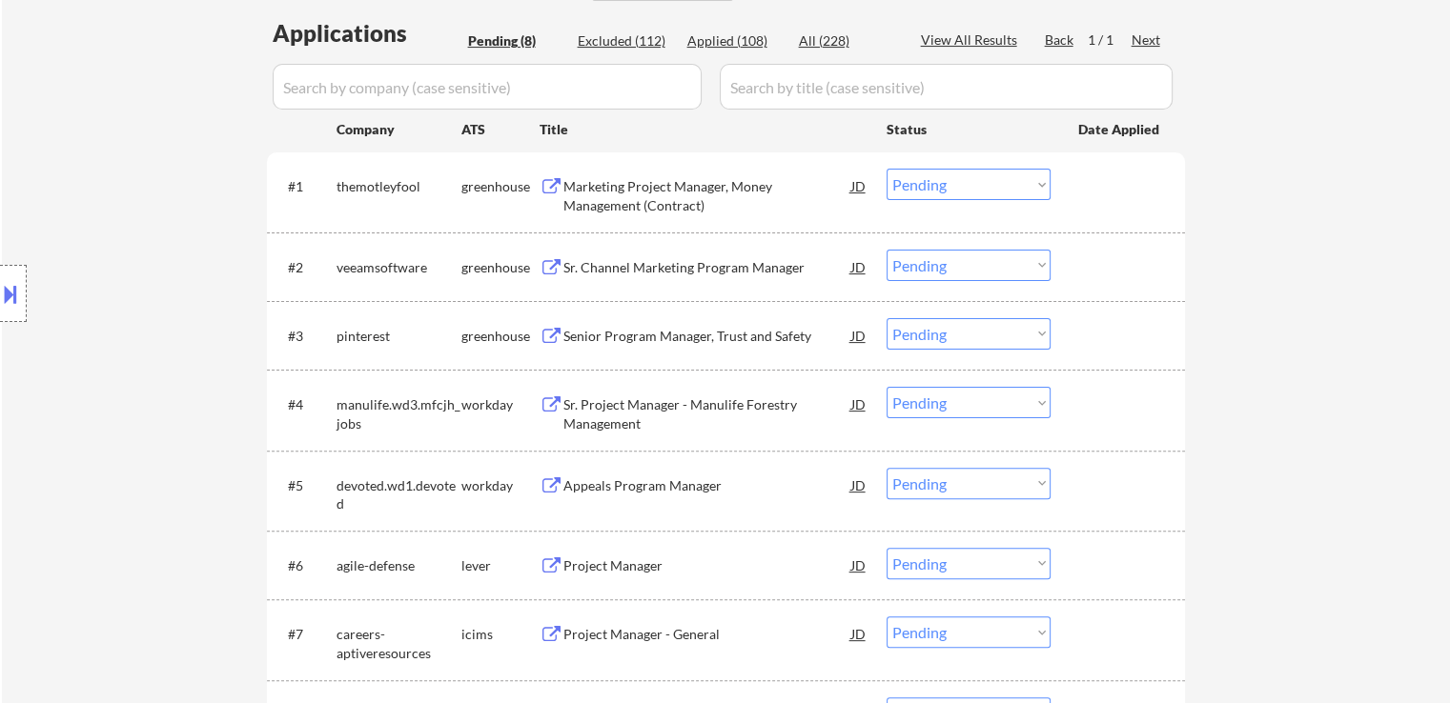
click at [152, 234] on div "Location Inclusions: [GEOGRAPHIC_DATA], [GEOGRAPHIC_DATA] [GEOGRAPHIC_DATA], [G…" at bounding box center [170, 294] width 341 height 354
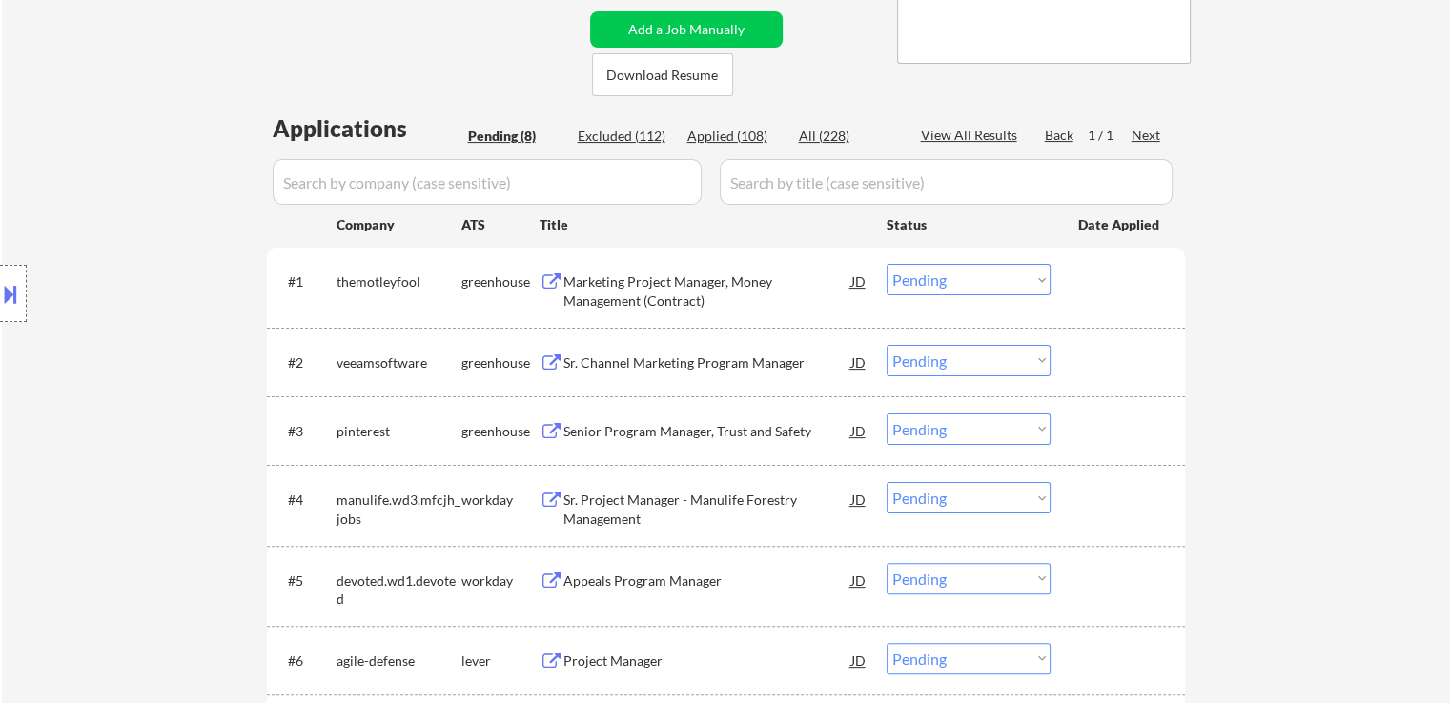
click at [152, 234] on div "Location Inclusions: [GEOGRAPHIC_DATA], [GEOGRAPHIC_DATA] [GEOGRAPHIC_DATA], [G…" at bounding box center [170, 294] width 341 height 354
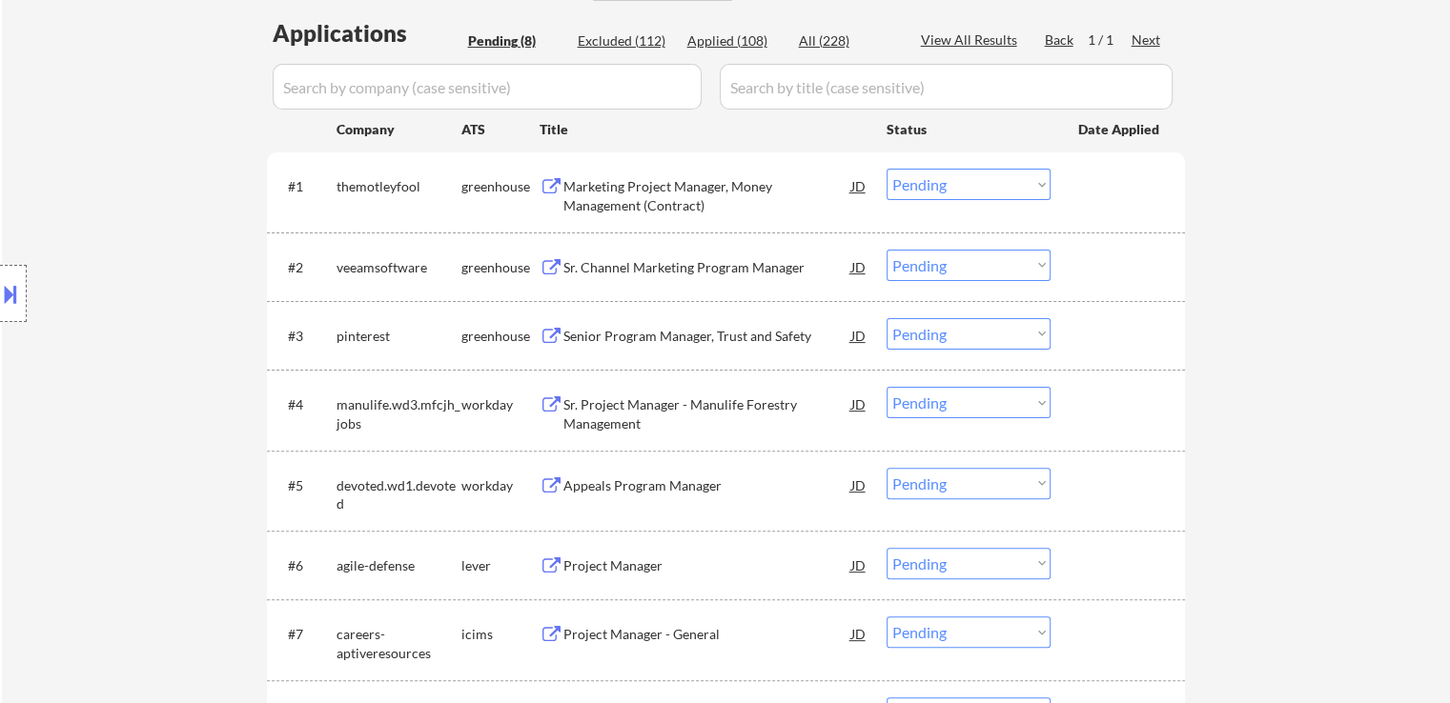
click at [152, 234] on div "Location Inclusions: [GEOGRAPHIC_DATA], [GEOGRAPHIC_DATA] [GEOGRAPHIC_DATA], [G…" at bounding box center [170, 294] width 341 height 354
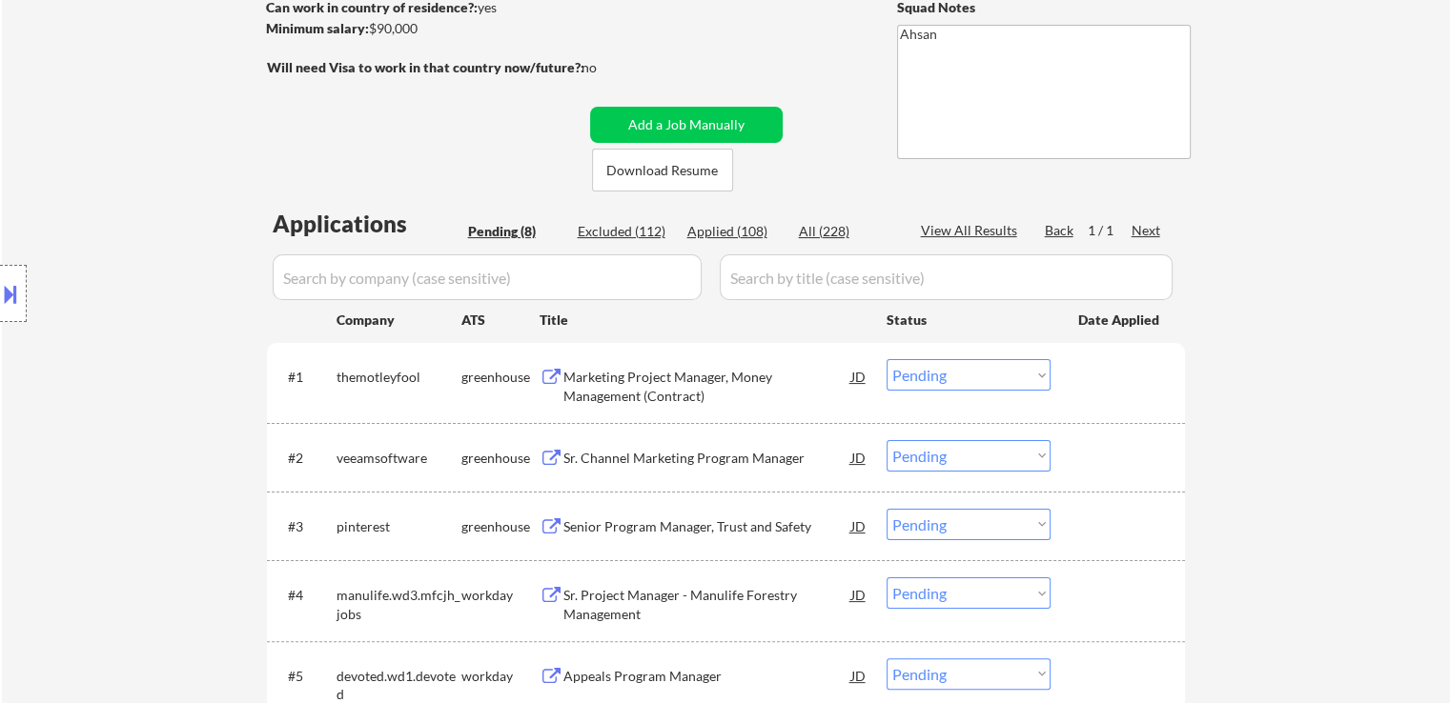
click at [152, 234] on div "Location Inclusions: [GEOGRAPHIC_DATA], [GEOGRAPHIC_DATA] [GEOGRAPHIC_DATA], [G…" at bounding box center [170, 294] width 341 height 354
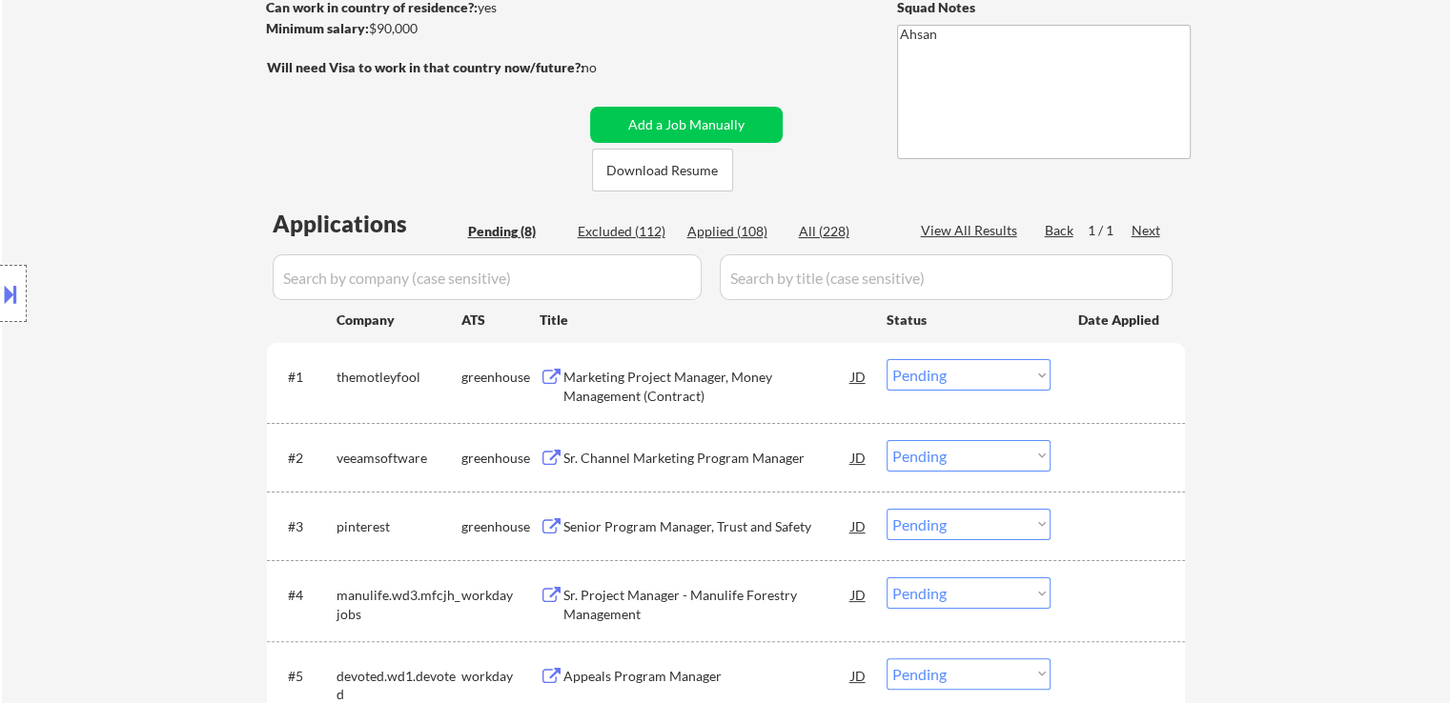
scroll to position [191, 0]
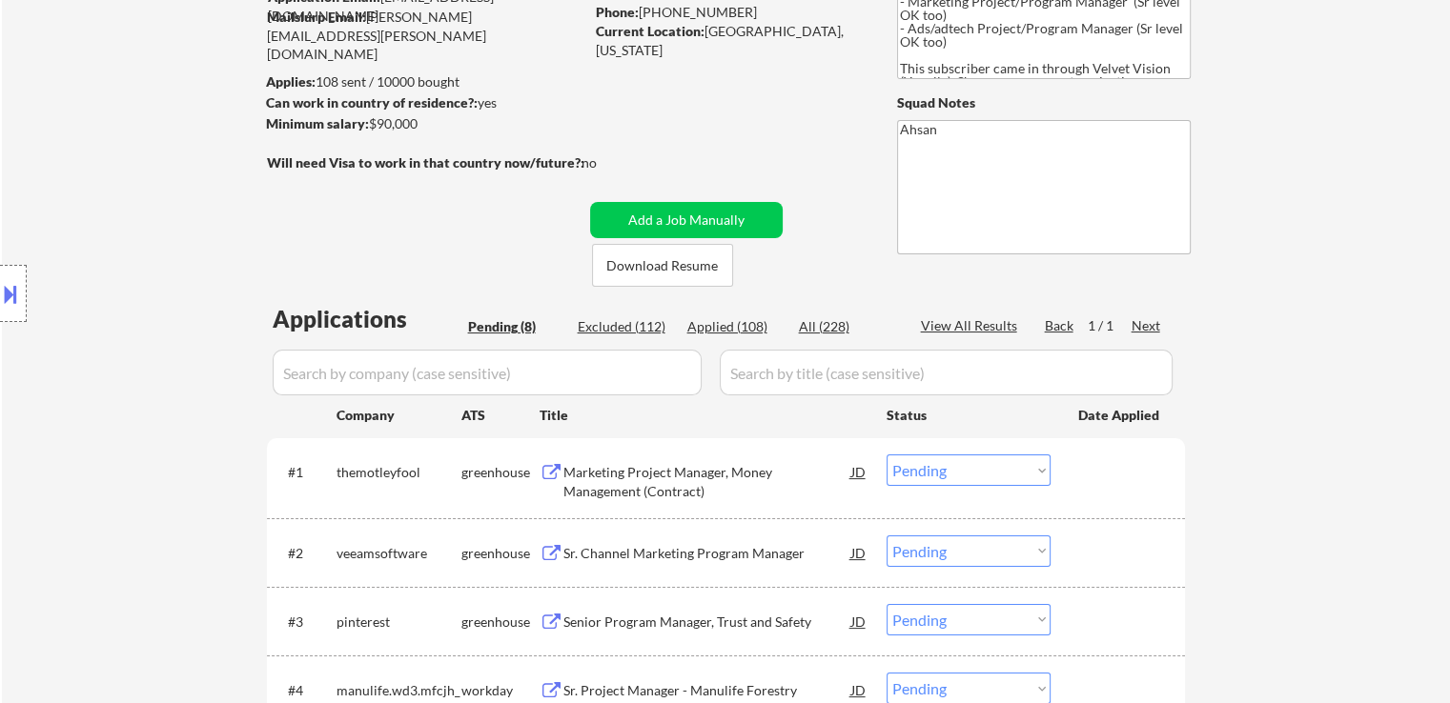
click at [152, 234] on div "Location Inclusions: [GEOGRAPHIC_DATA], [GEOGRAPHIC_DATA] [GEOGRAPHIC_DATA], [G…" at bounding box center [170, 294] width 341 height 354
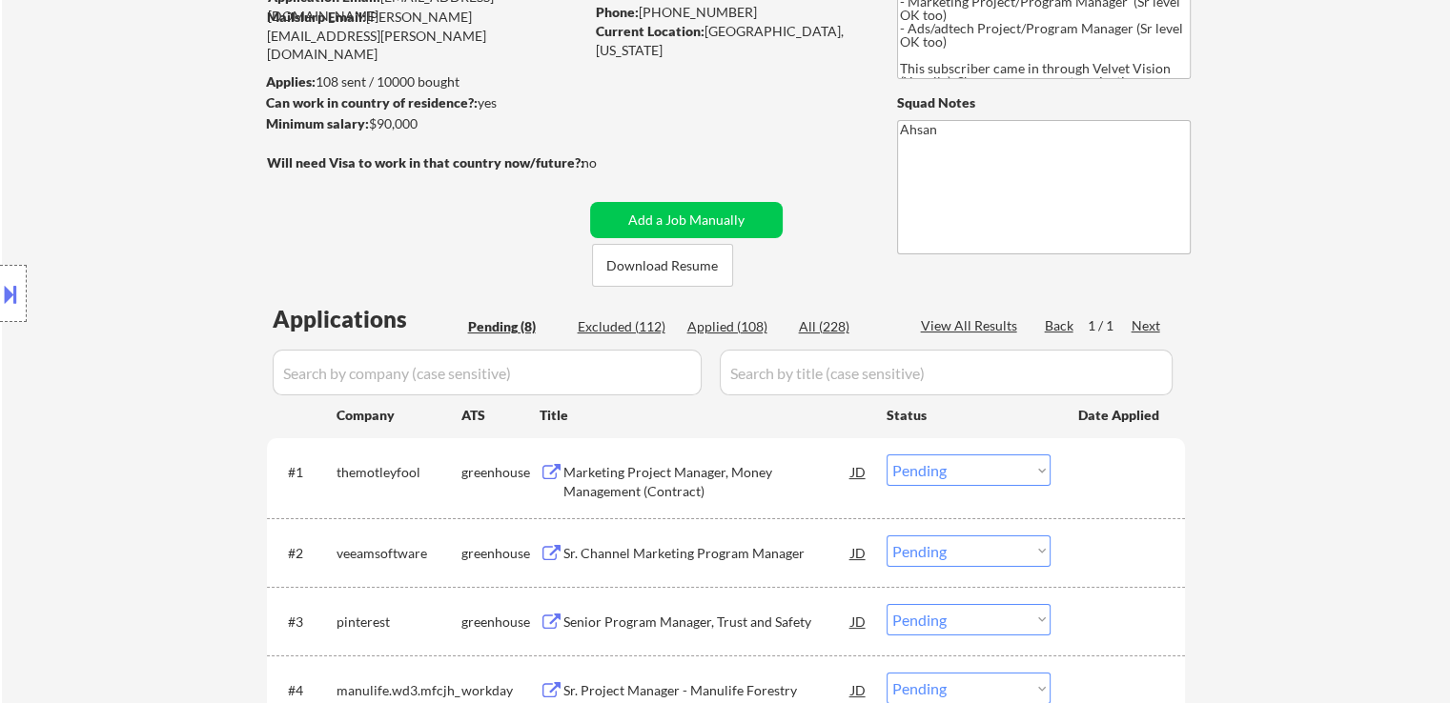
click at [152, 234] on div "Location Inclusions: [GEOGRAPHIC_DATA], [GEOGRAPHIC_DATA] [GEOGRAPHIC_DATA], [G…" at bounding box center [170, 294] width 341 height 354
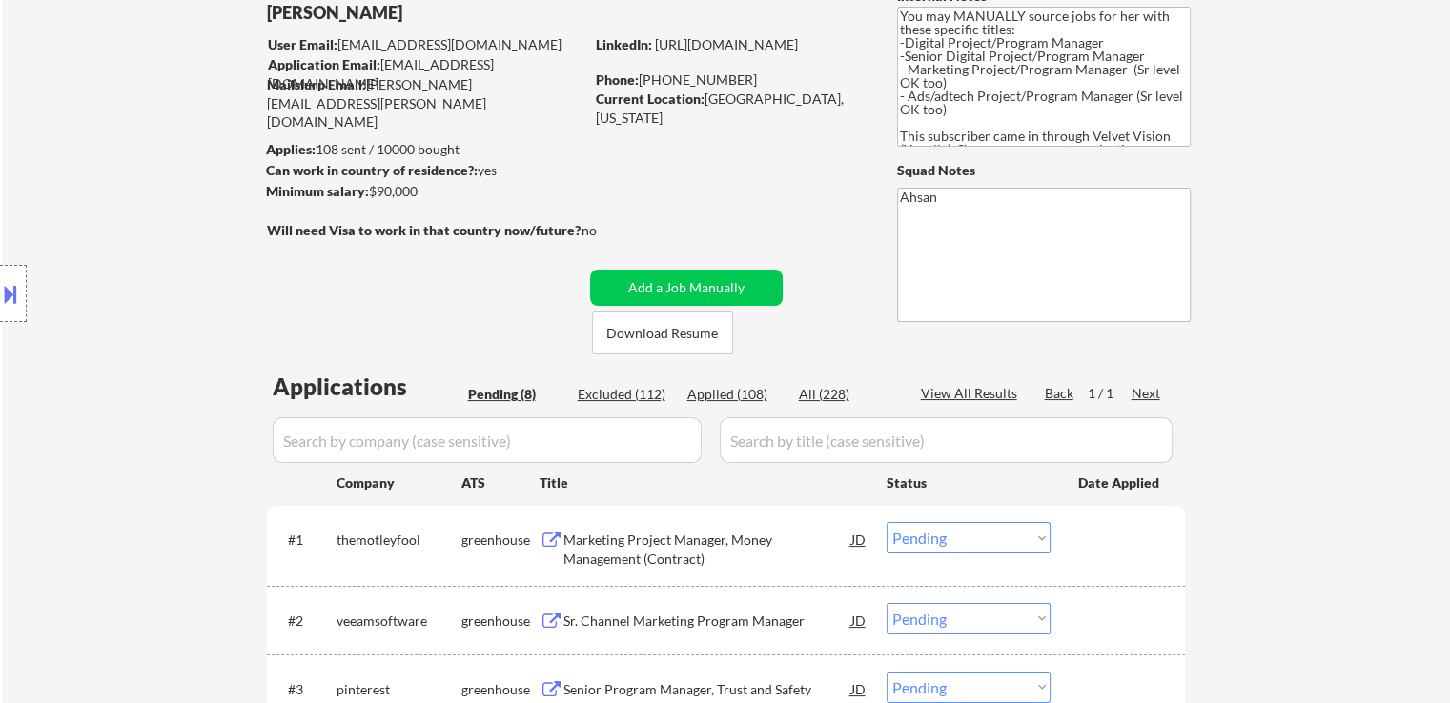
scroll to position [95, 0]
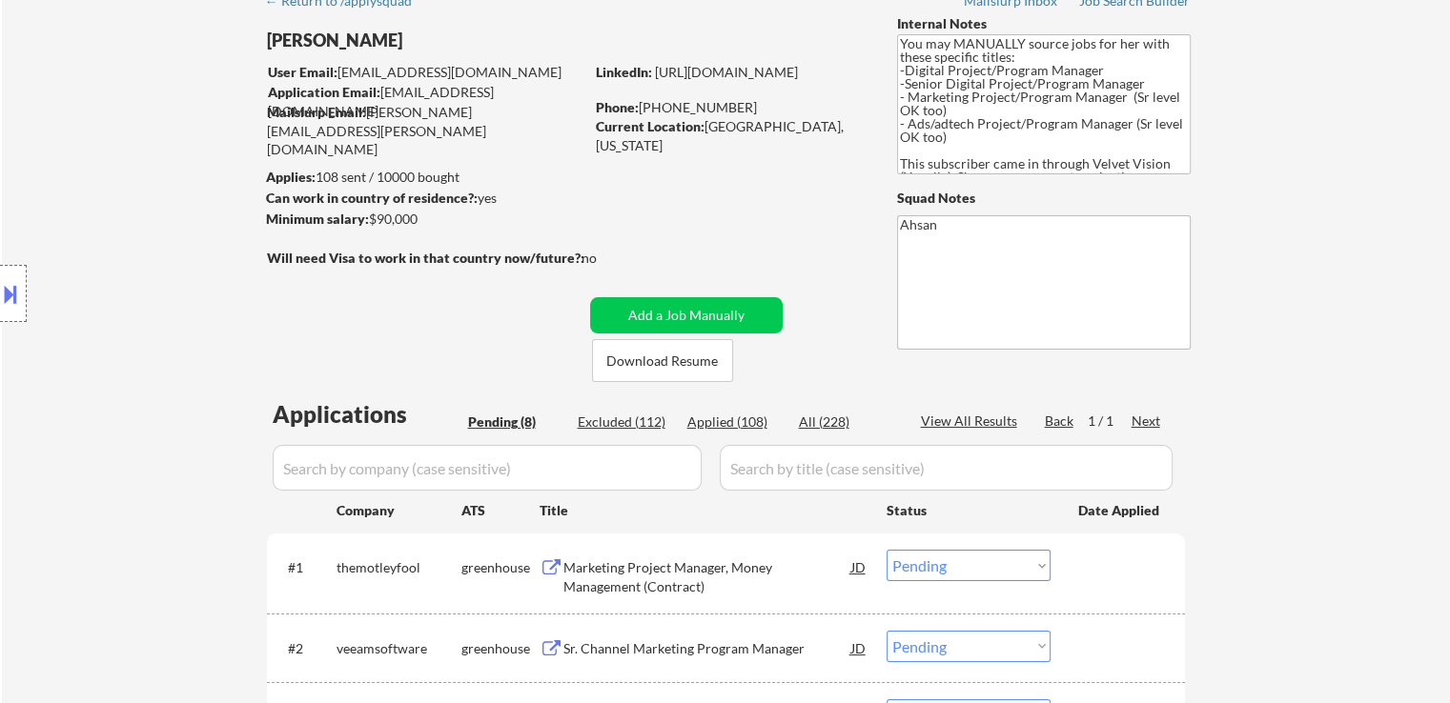
click at [152, 234] on div "Location Inclusions: [GEOGRAPHIC_DATA], [GEOGRAPHIC_DATA] [GEOGRAPHIC_DATA], [G…" at bounding box center [170, 294] width 341 height 354
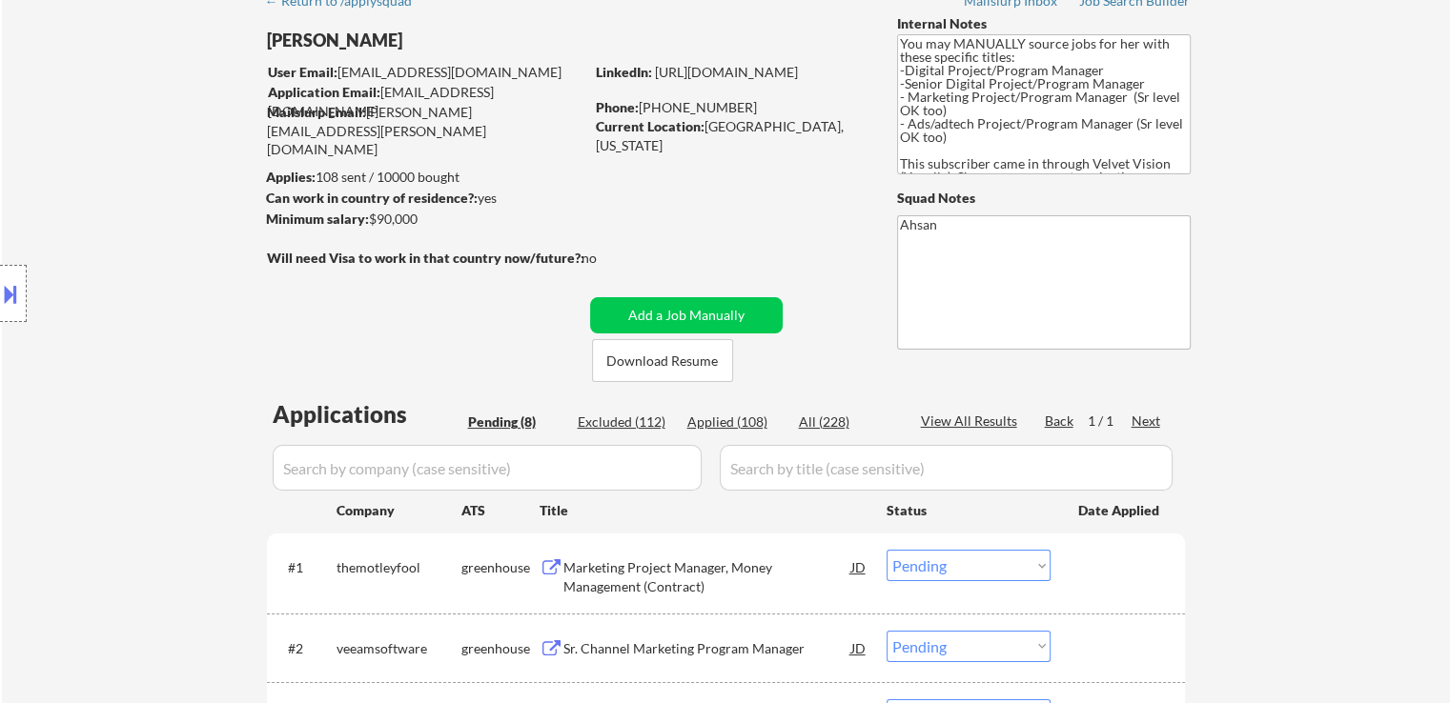
click at [152, 234] on div "Location Inclusions: [GEOGRAPHIC_DATA], [GEOGRAPHIC_DATA] [GEOGRAPHIC_DATA], [G…" at bounding box center [170, 294] width 341 height 354
click at [84, 236] on div "Location Inclusions: [GEOGRAPHIC_DATA], [GEOGRAPHIC_DATA] [GEOGRAPHIC_DATA], [G…" at bounding box center [170, 294] width 341 height 354
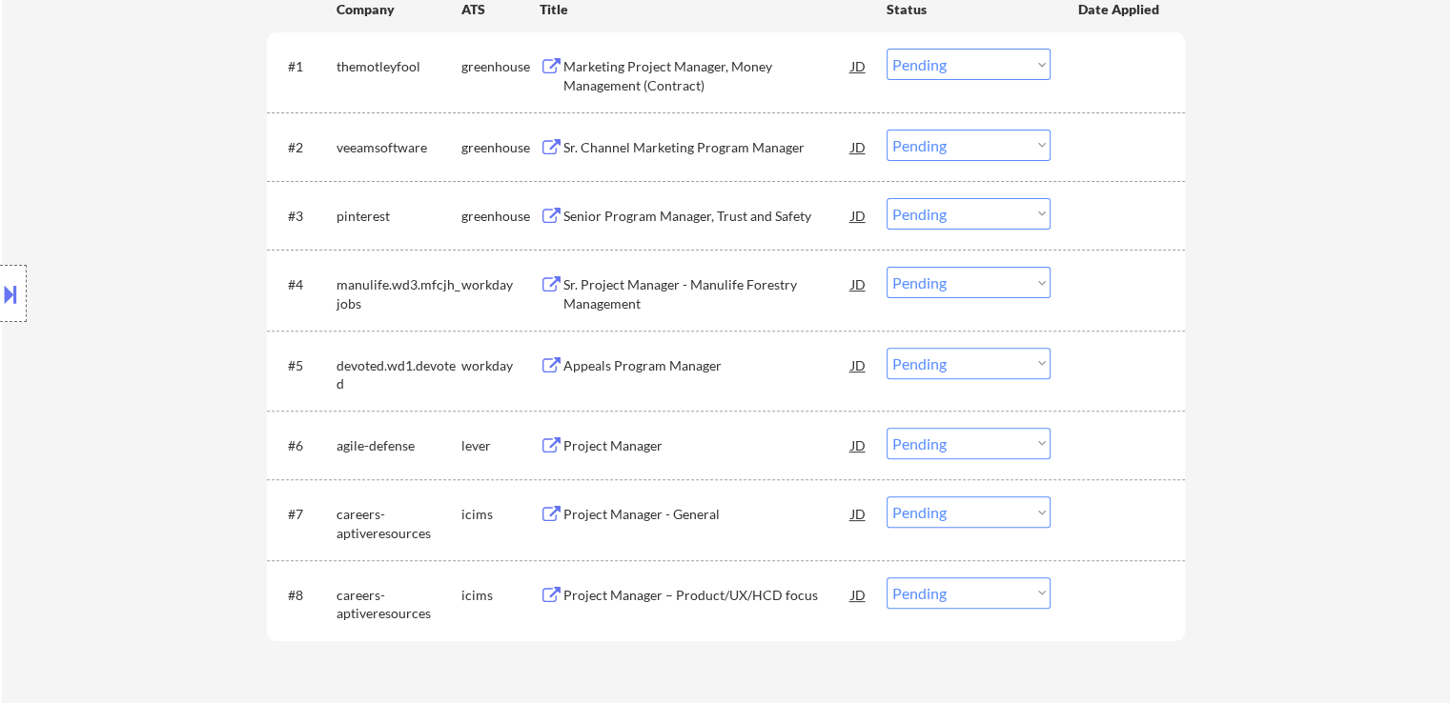
scroll to position [667, 0]
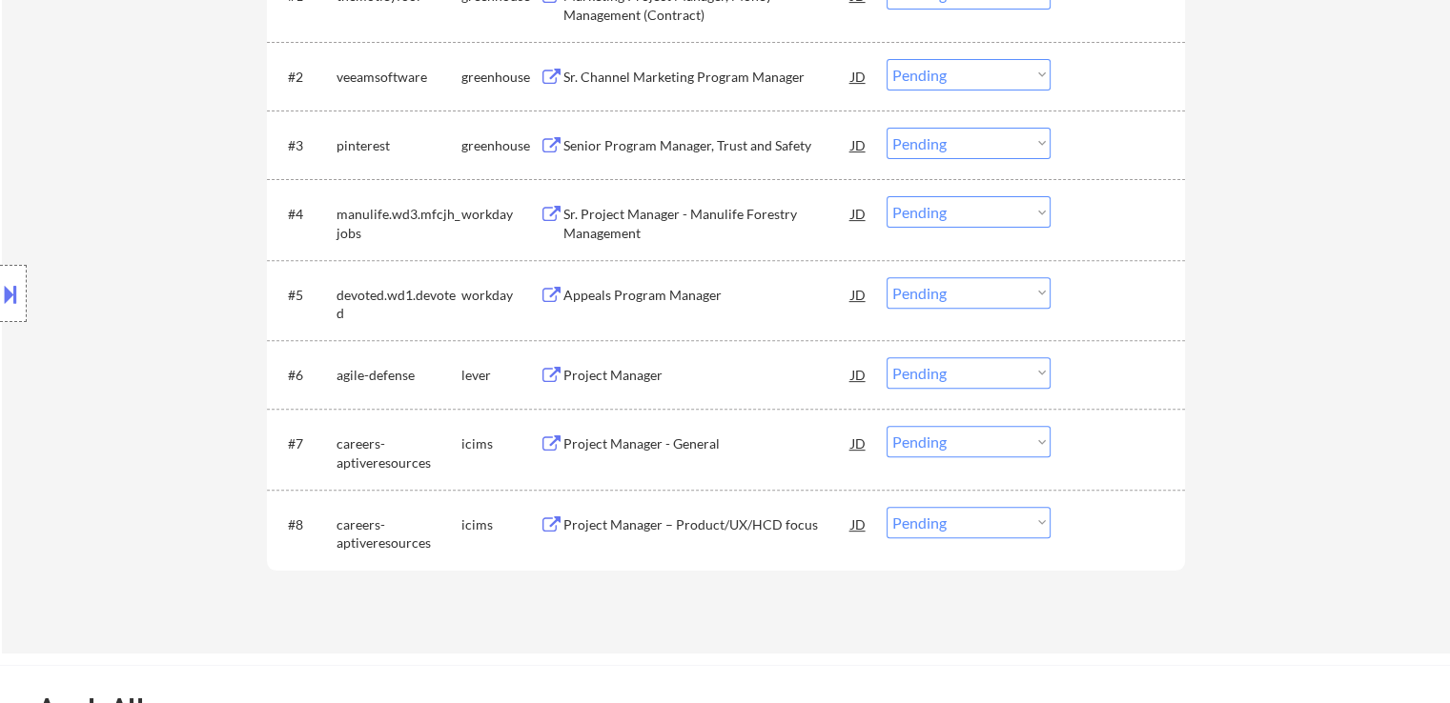
drag, startPoint x: 83, startPoint y: 194, endPoint x: 149, endPoint y: 230, distance: 74.6
click at [83, 194] on div "Location Inclusions: [GEOGRAPHIC_DATA], [GEOGRAPHIC_DATA] [GEOGRAPHIC_DATA], [G…" at bounding box center [170, 294] width 341 height 354
click at [1438, 498] on div "← Return to /applysquad Mailslurp Inbox Job Search Builder [PERSON_NAME] User E…" at bounding box center [726, 31] width 1448 height 1245
click at [187, 301] on div "Location Inclusions: [GEOGRAPHIC_DATA], [GEOGRAPHIC_DATA] [GEOGRAPHIC_DATA], [G…" at bounding box center [170, 294] width 341 height 354
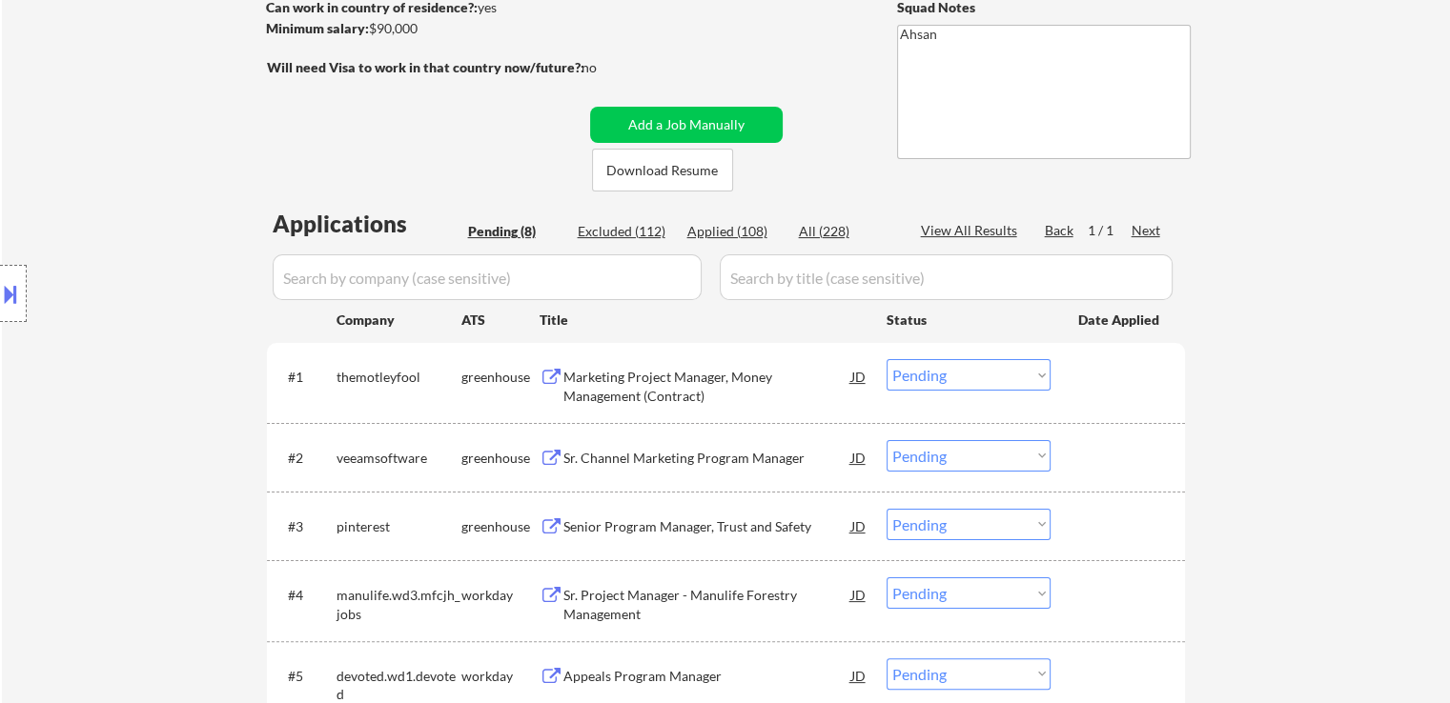
scroll to position [0, 0]
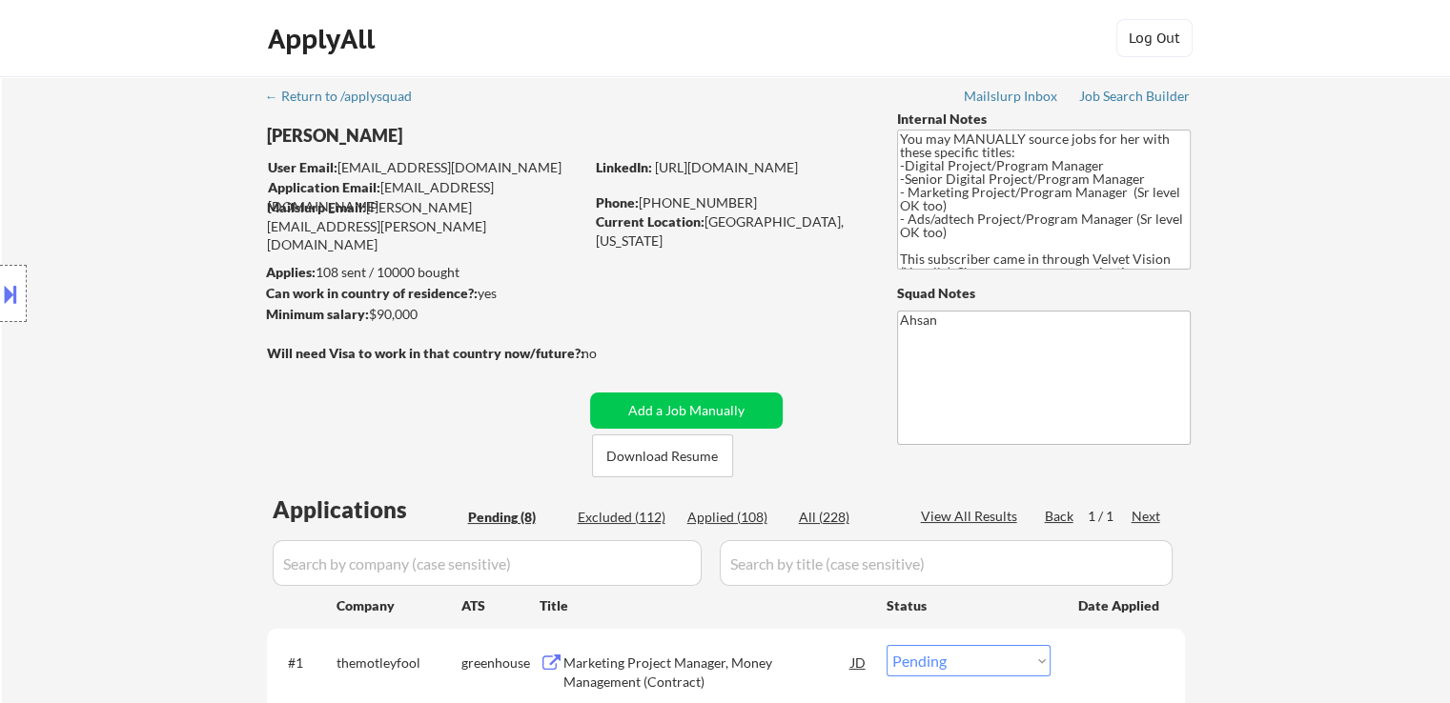
drag, startPoint x: 393, startPoint y: 319, endPoint x: 419, endPoint y: 315, distance: 27.1
click at [419, 315] on div "Minimum salary: $90,000" at bounding box center [424, 314] width 317 height 19
copy div "$90,000"
click at [17, 265] on div at bounding box center [13, 293] width 27 height 57
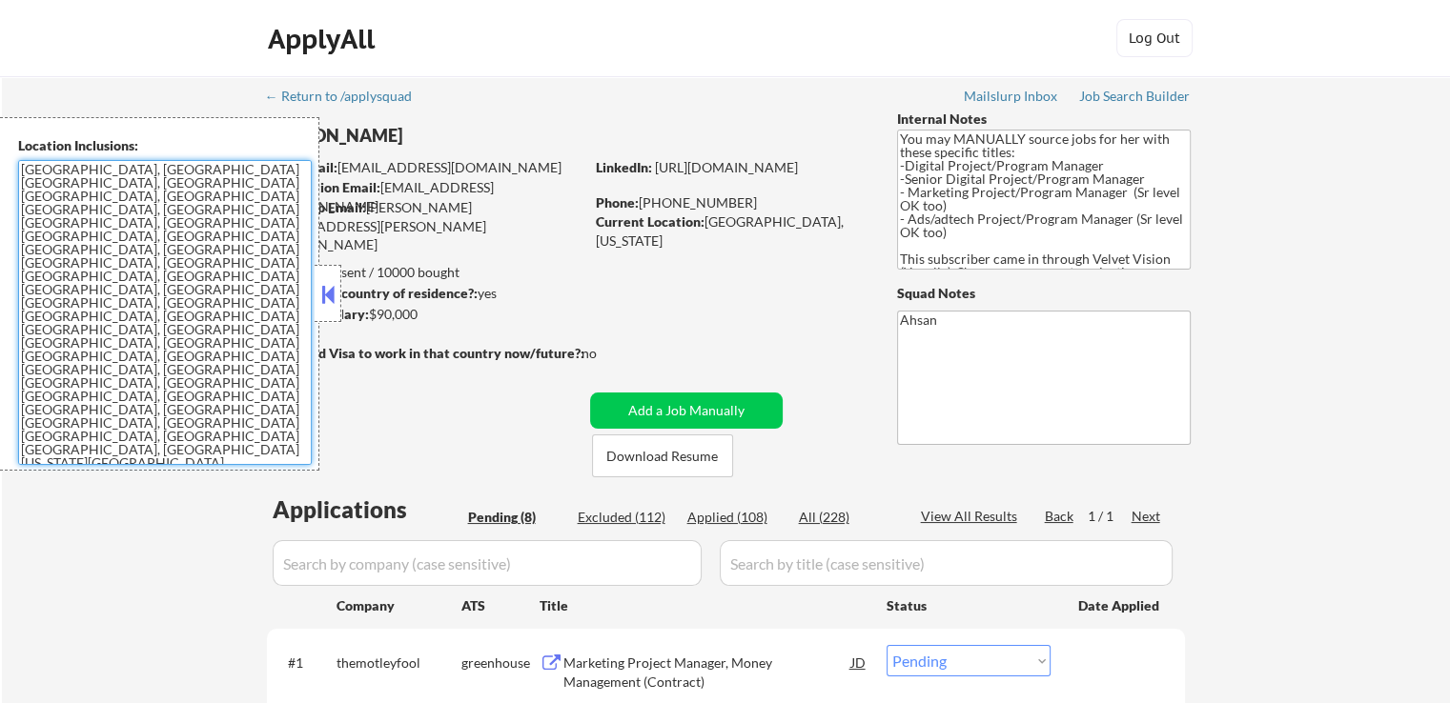
drag, startPoint x: 136, startPoint y: 298, endPoint x: 0, endPoint y: 157, distance: 196.1
click at [0, 157] on div "Location Inclusions: [GEOGRAPHIC_DATA], [GEOGRAPHIC_DATA] [GEOGRAPHIC_DATA], [G…" at bounding box center [159, 294] width 319 height 354
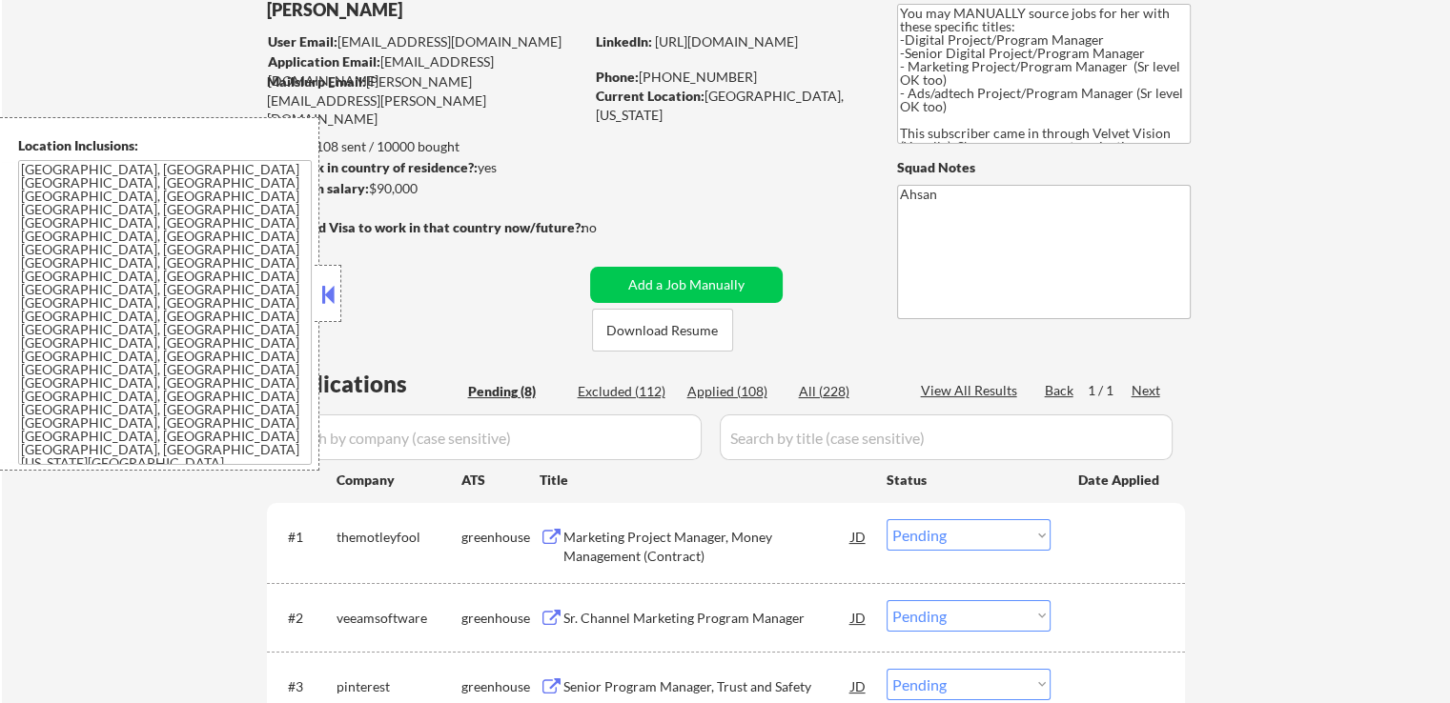
scroll to position [191, 0]
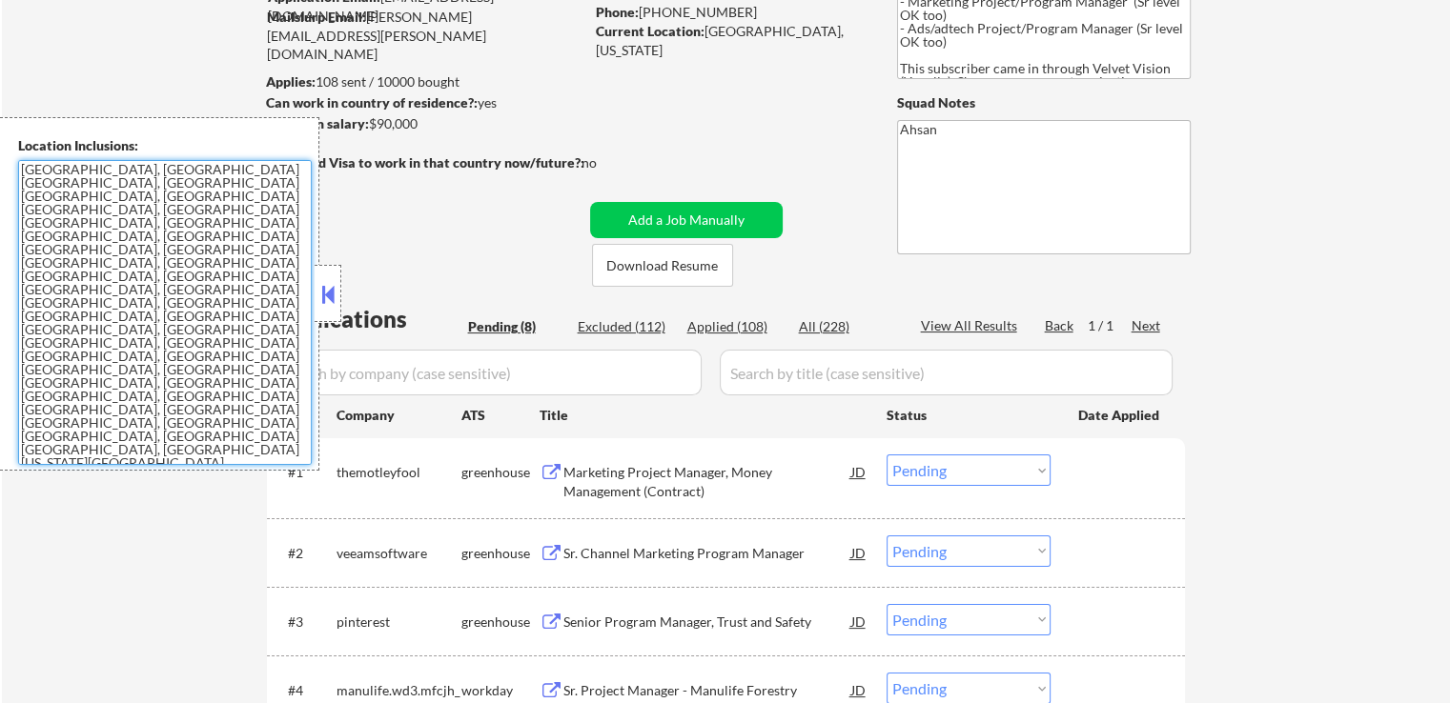
click at [335, 291] on button at bounding box center [327, 294] width 21 height 29
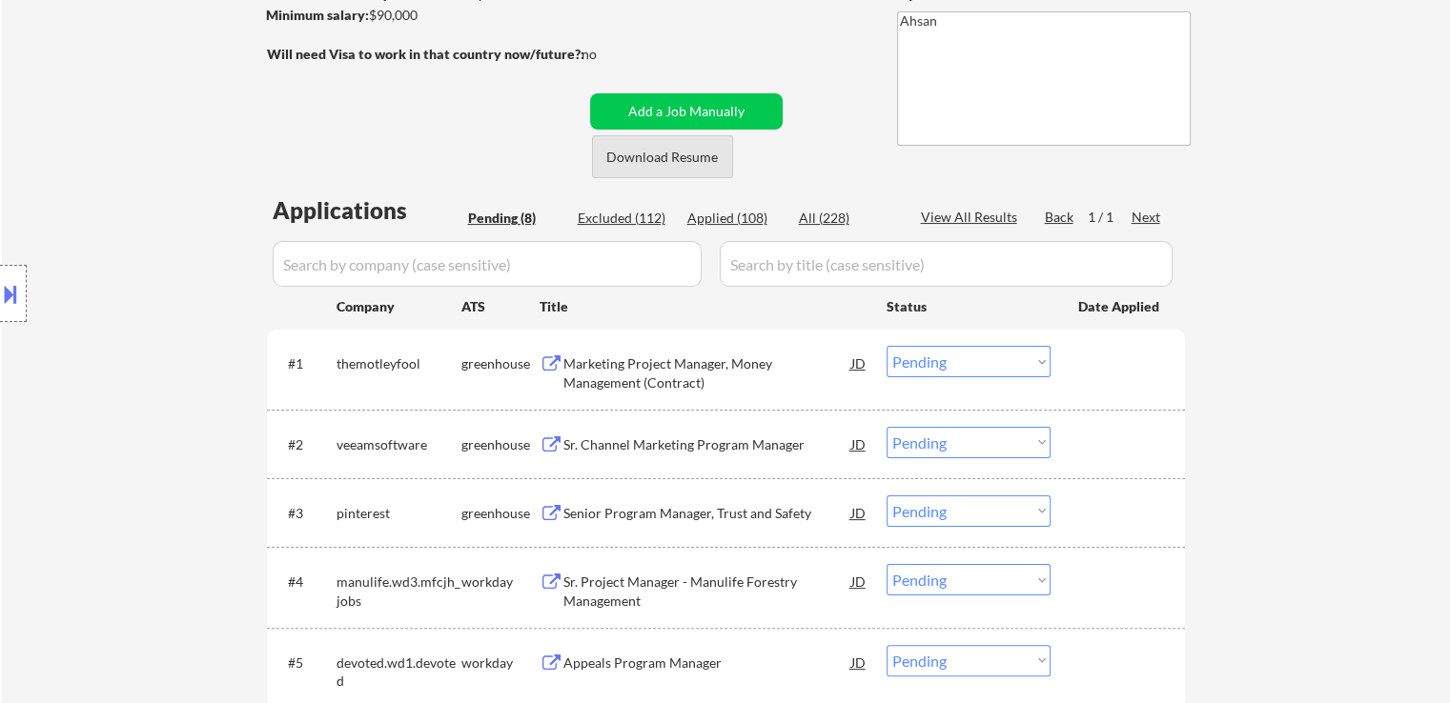
scroll to position [381, 0]
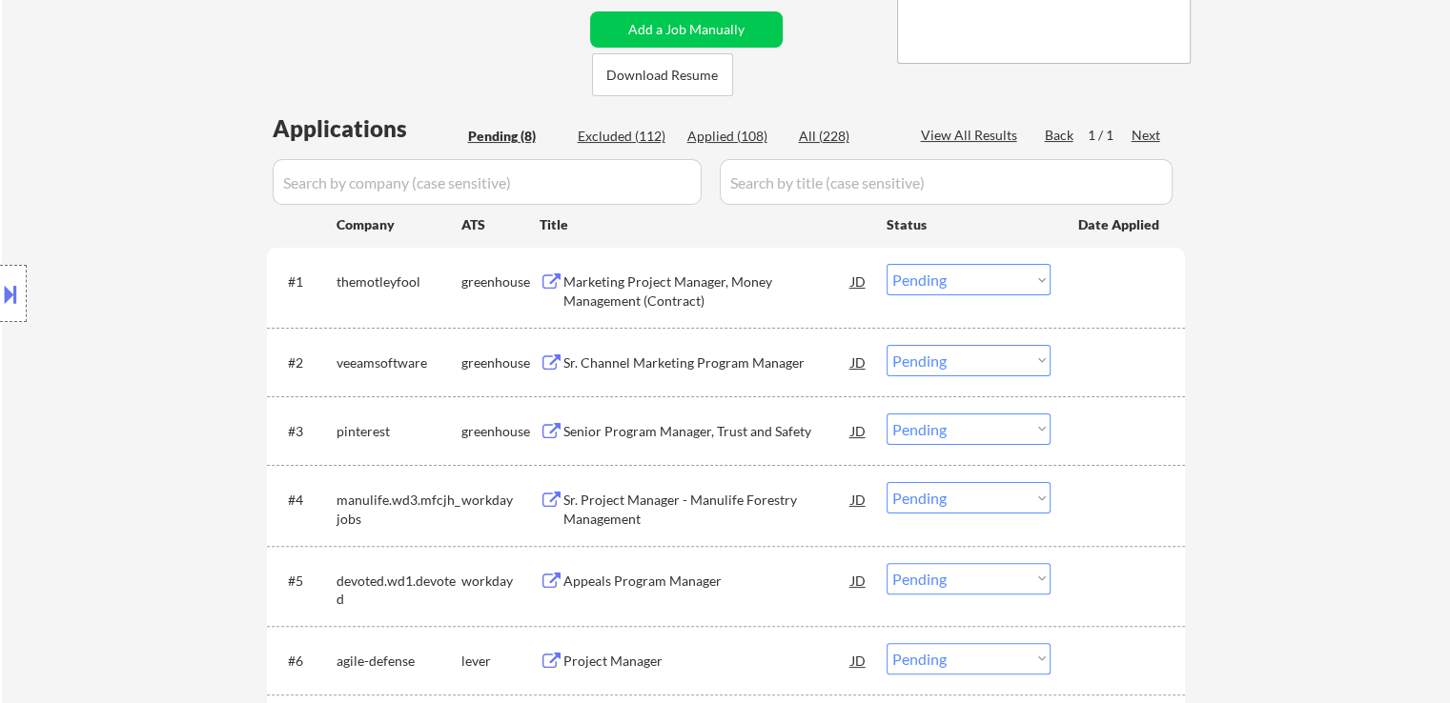
click at [595, 274] on div "Marketing Project Manager, Money Management (Contract)" at bounding box center [707, 291] width 288 height 37
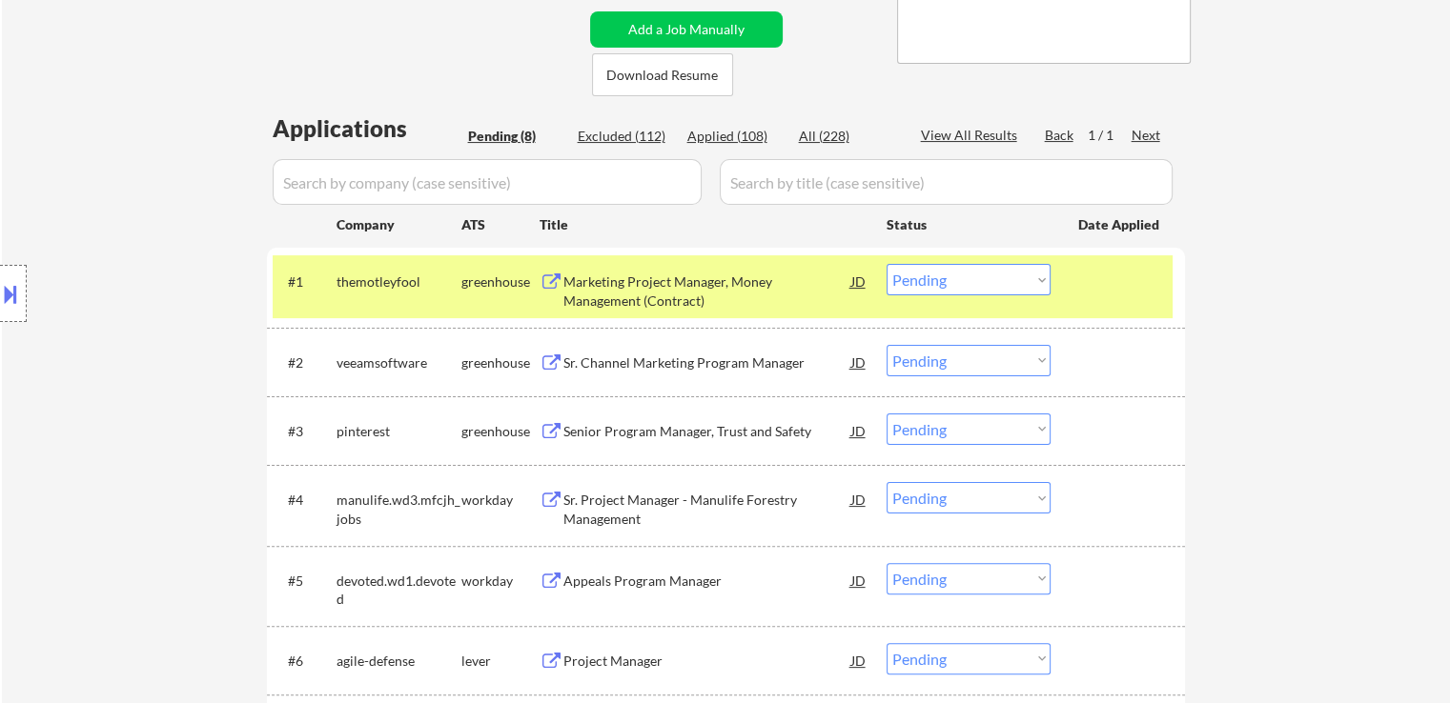
click at [632, 362] on div "Sr. Channel Marketing Program Manager" at bounding box center [707, 363] width 288 height 19
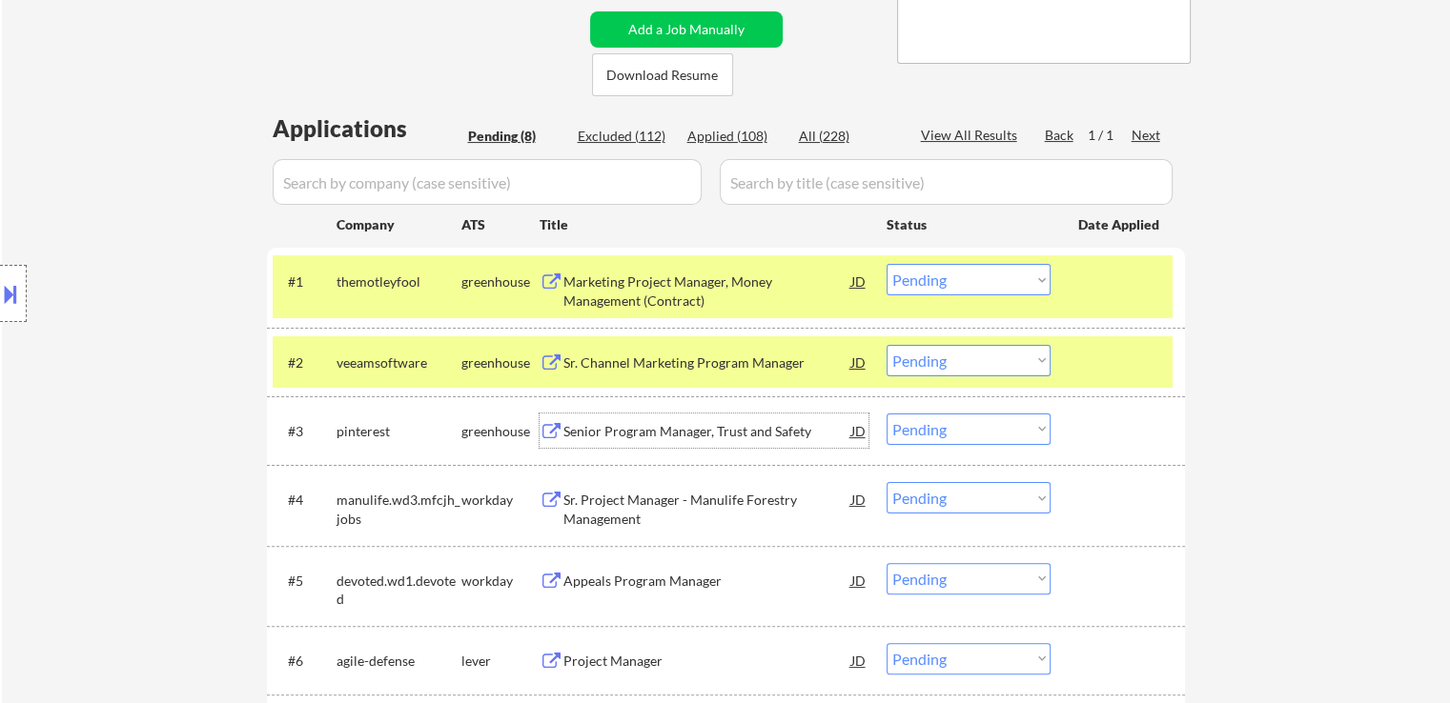
click at [617, 423] on div "Senior Program Manager, Trust and Safety" at bounding box center [707, 431] width 288 height 19
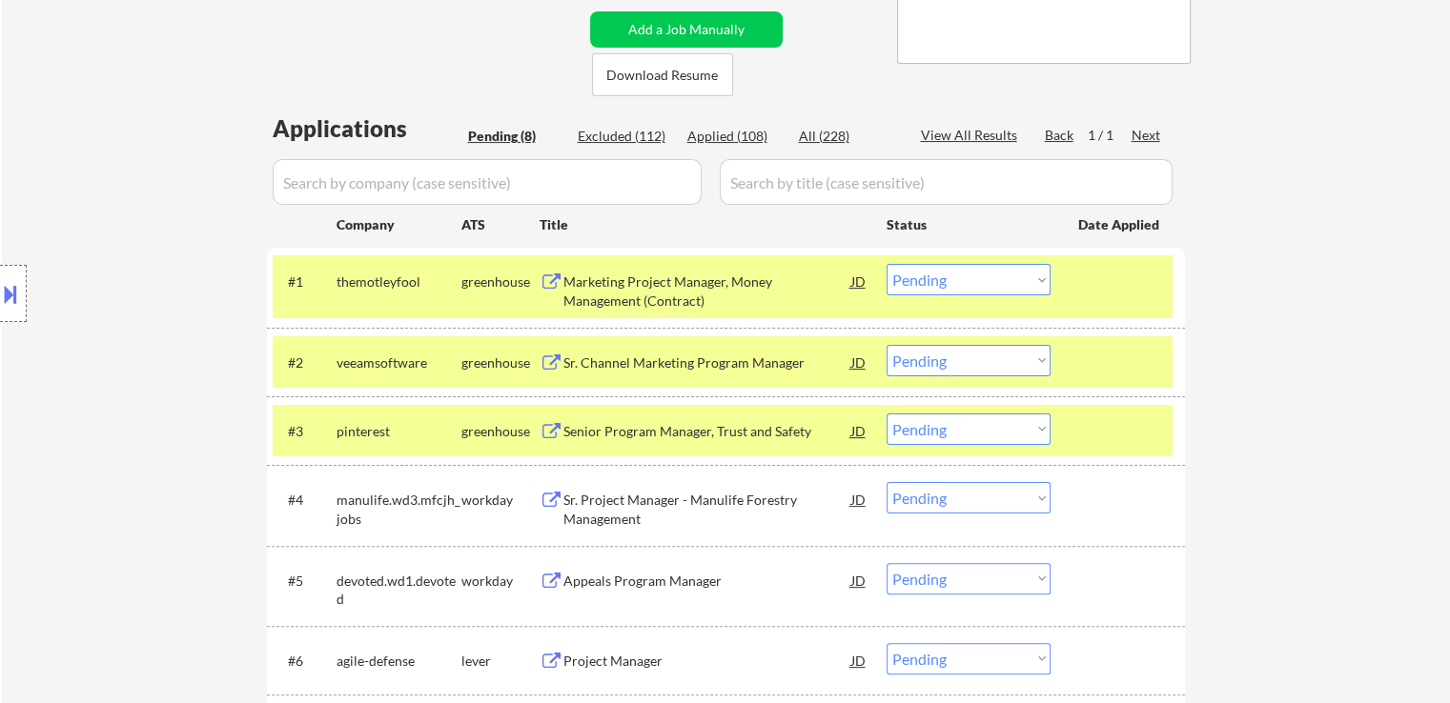
scroll to position [477, 0]
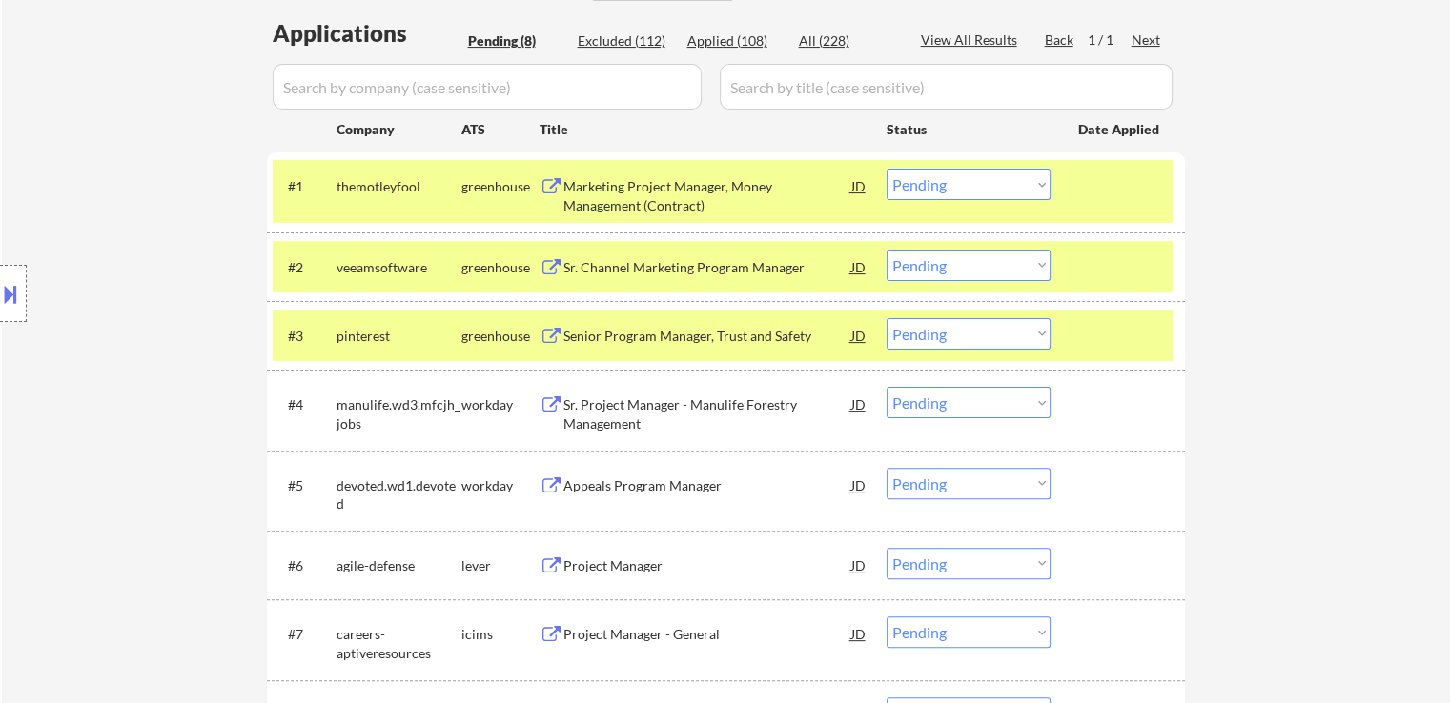
click at [621, 555] on div "Project Manager" at bounding box center [707, 565] width 288 height 34
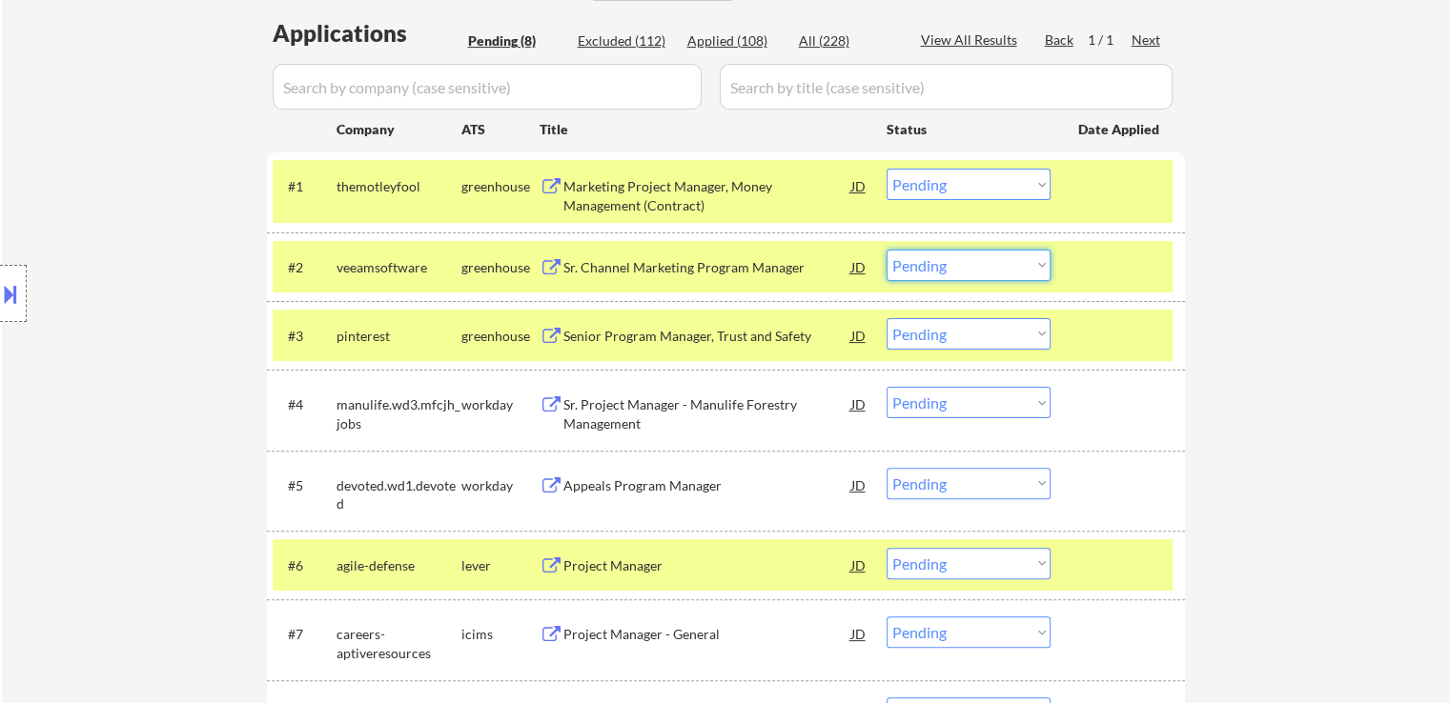
click at [921, 268] on select "Choose an option... Pending Applied Excluded (Questions) Excluded (Expired) Exc…" at bounding box center [968, 265] width 164 height 31
click at [886, 250] on select "Choose an option... Pending Applied Excluded (Questions) Excluded (Expired) Exc…" at bounding box center [968, 265] width 164 height 31
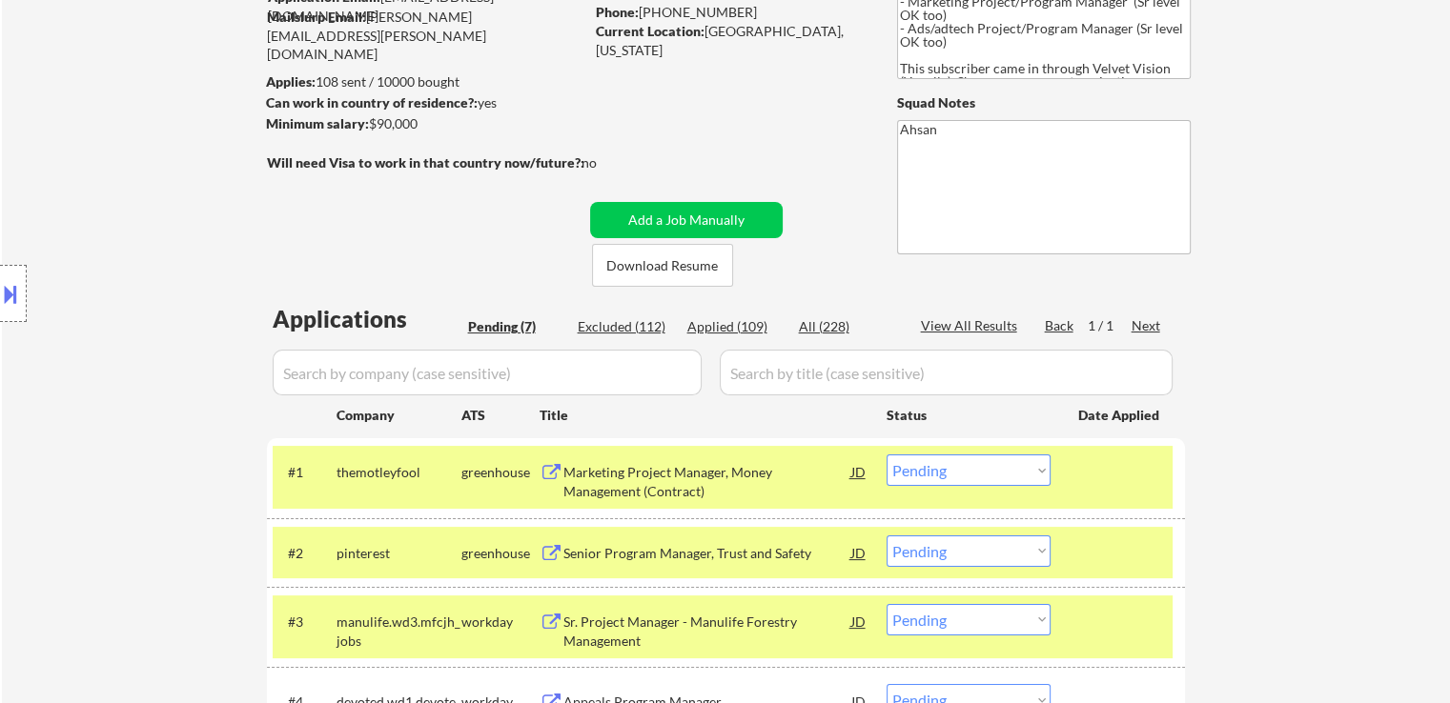
scroll to position [95, 0]
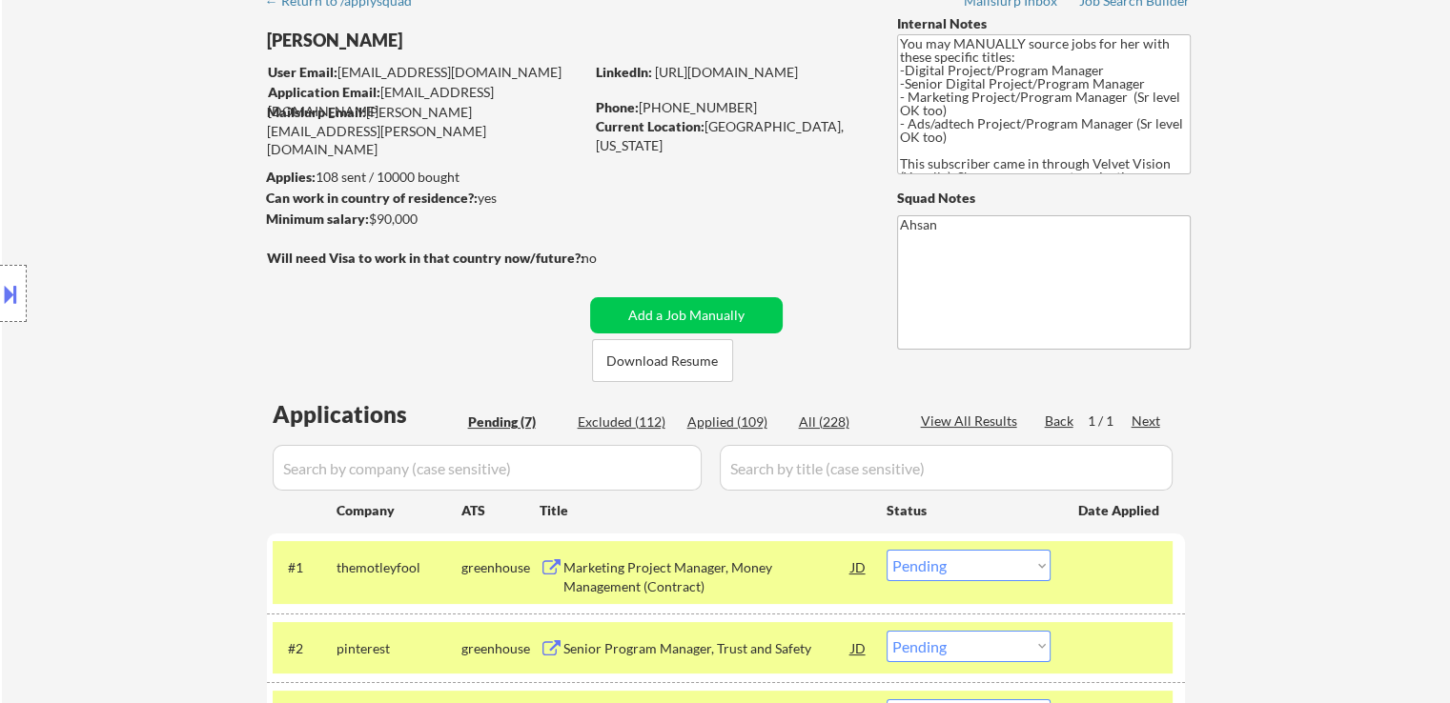
click at [210, 275] on div "Location Inclusions: [GEOGRAPHIC_DATA], [GEOGRAPHIC_DATA] [GEOGRAPHIC_DATA], [G…" at bounding box center [170, 294] width 341 height 354
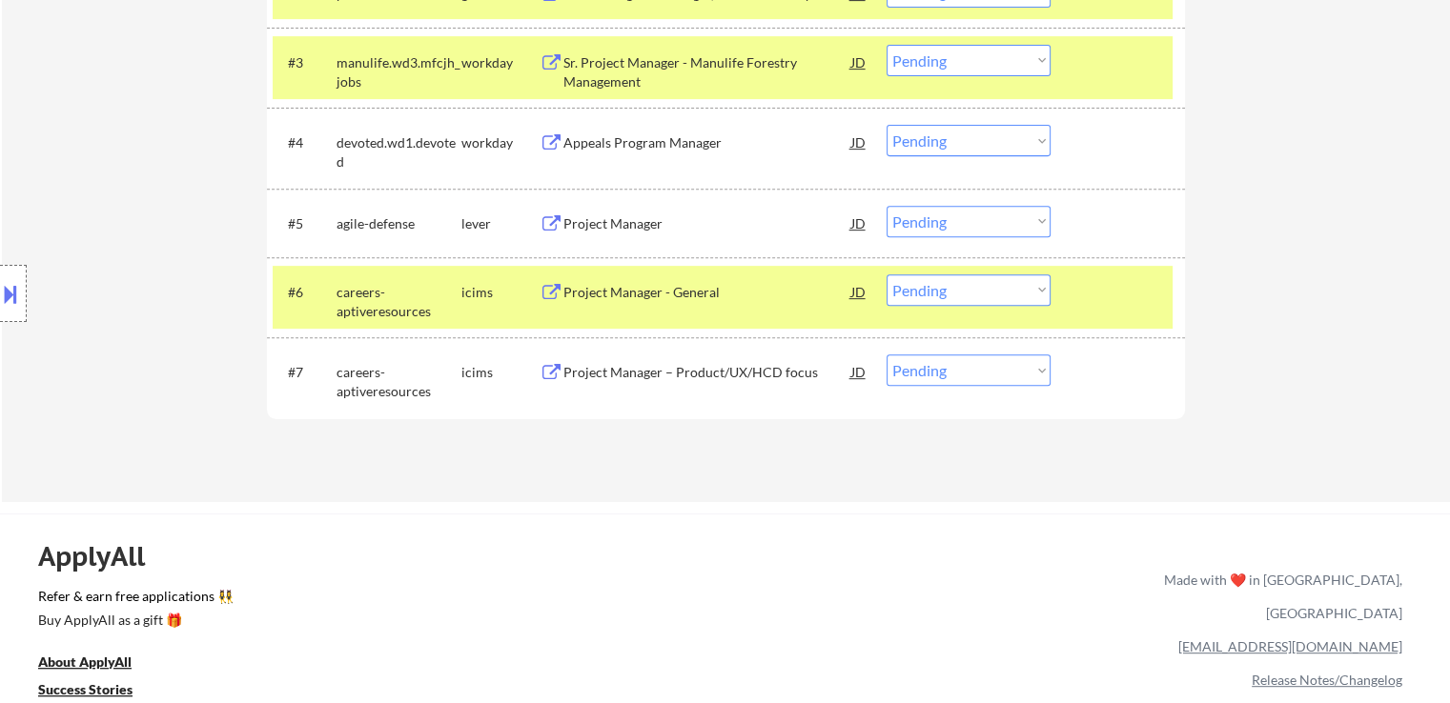
scroll to position [667, 0]
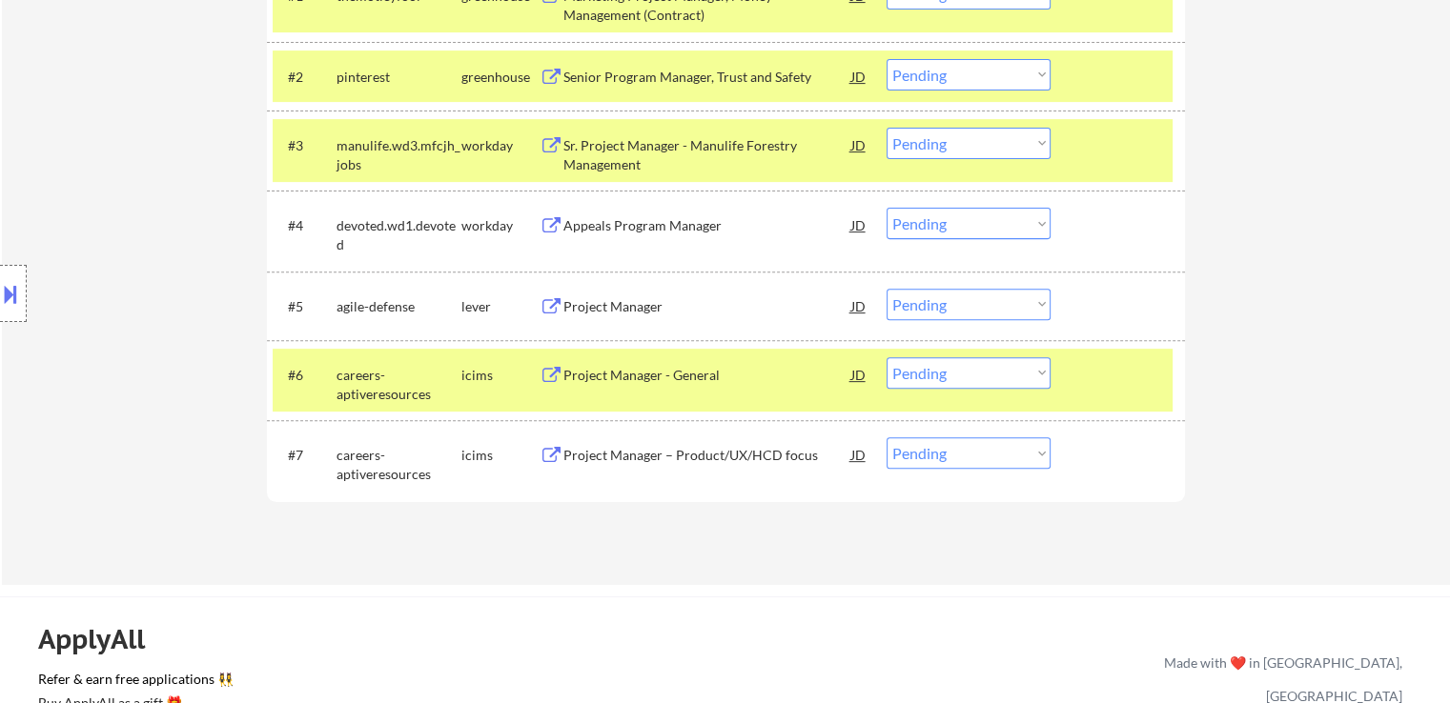
click at [100, 258] on div "Location Inclusions: [GEOGRAPHIC_DATA], [GEOGRAPHIC_DATA] [GEOGRAPHIC_DATA], [G…" at bounding box center [170, 294] width 341 height 354
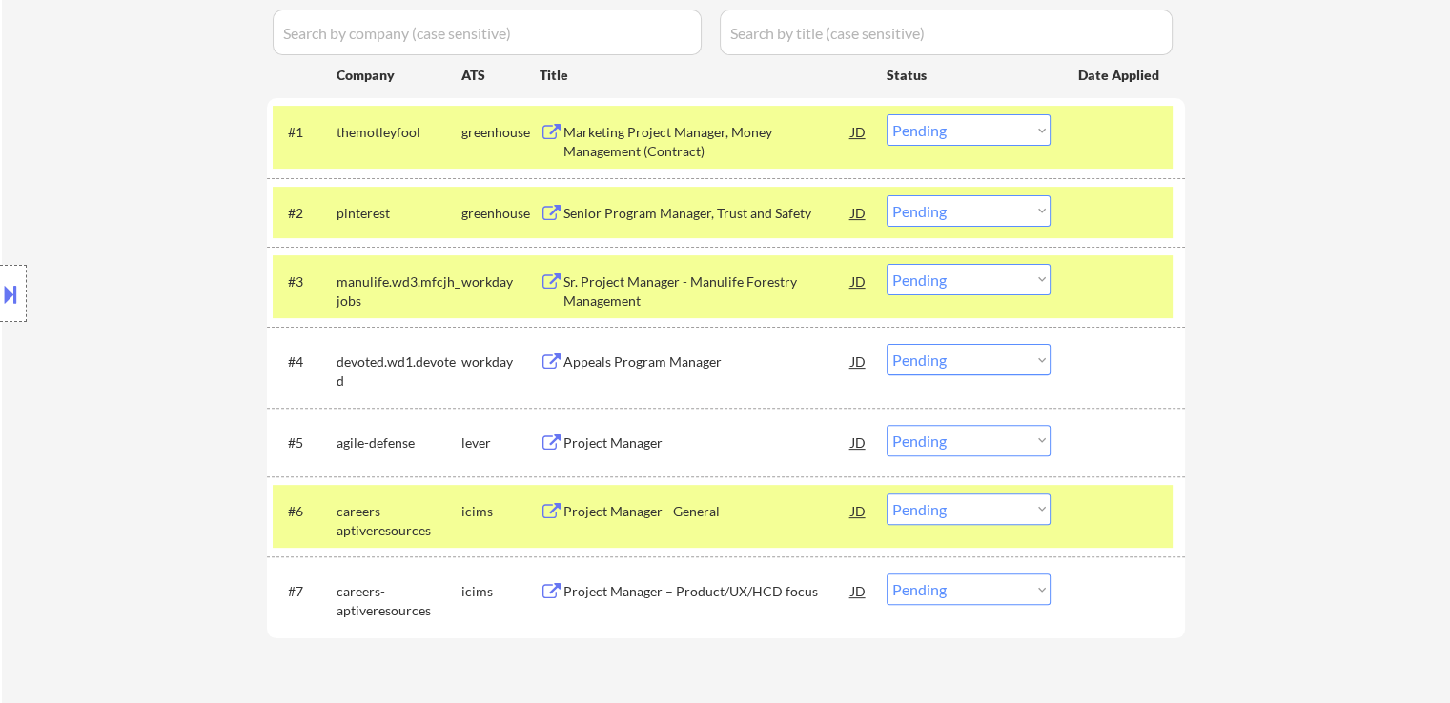
scroll to position [0, 0]
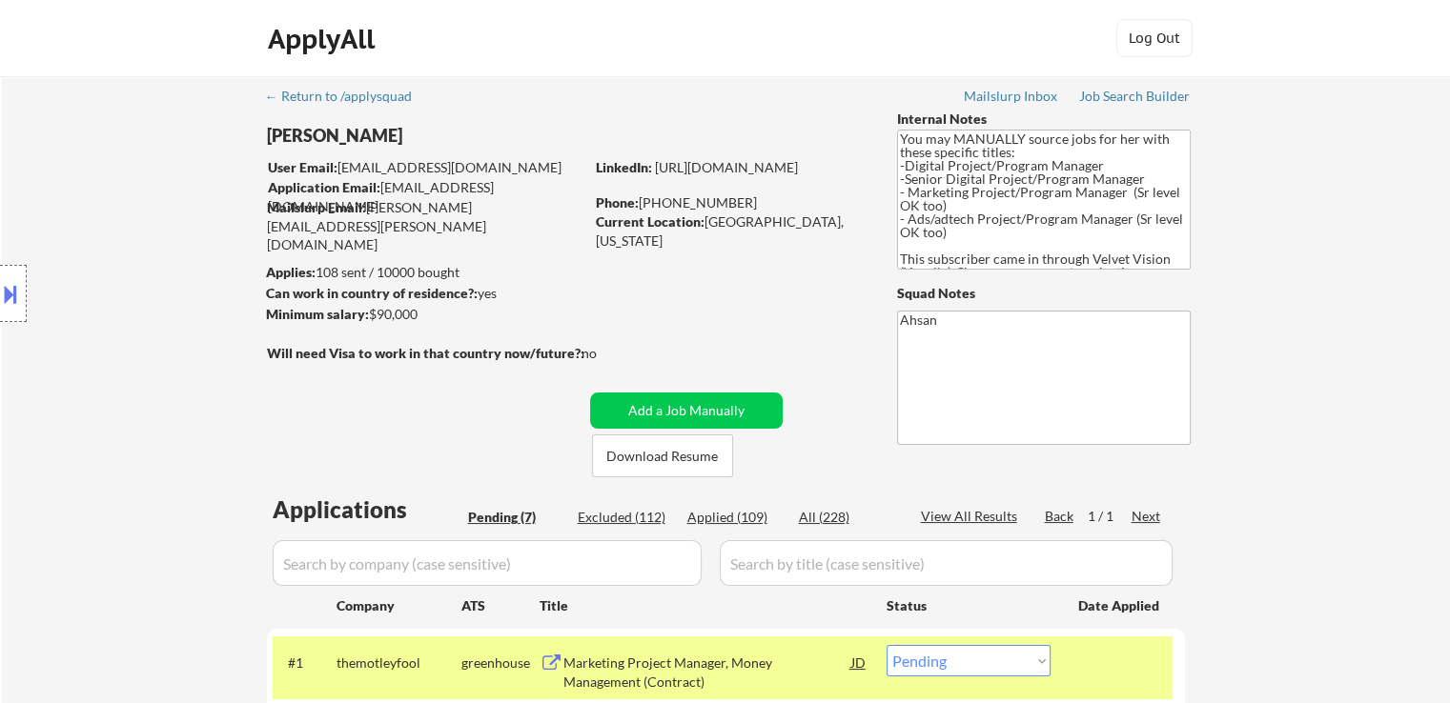
click at [414, 405] on div "← Return to /applysquad Mailslurp Inbox Job Search Builder [PERSON_NAME] User E…" at bounding box center [726, 656] width 951 height 1161
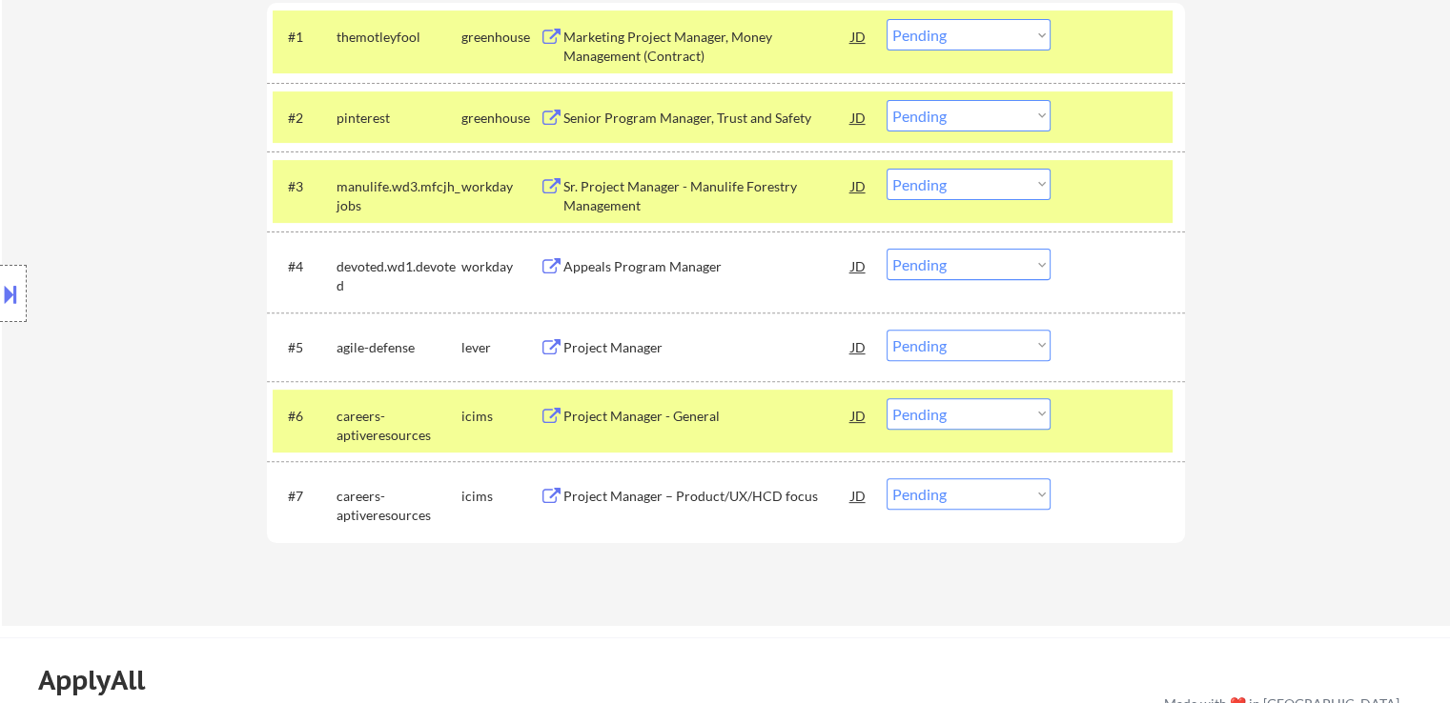
scroll to position [477, 0]
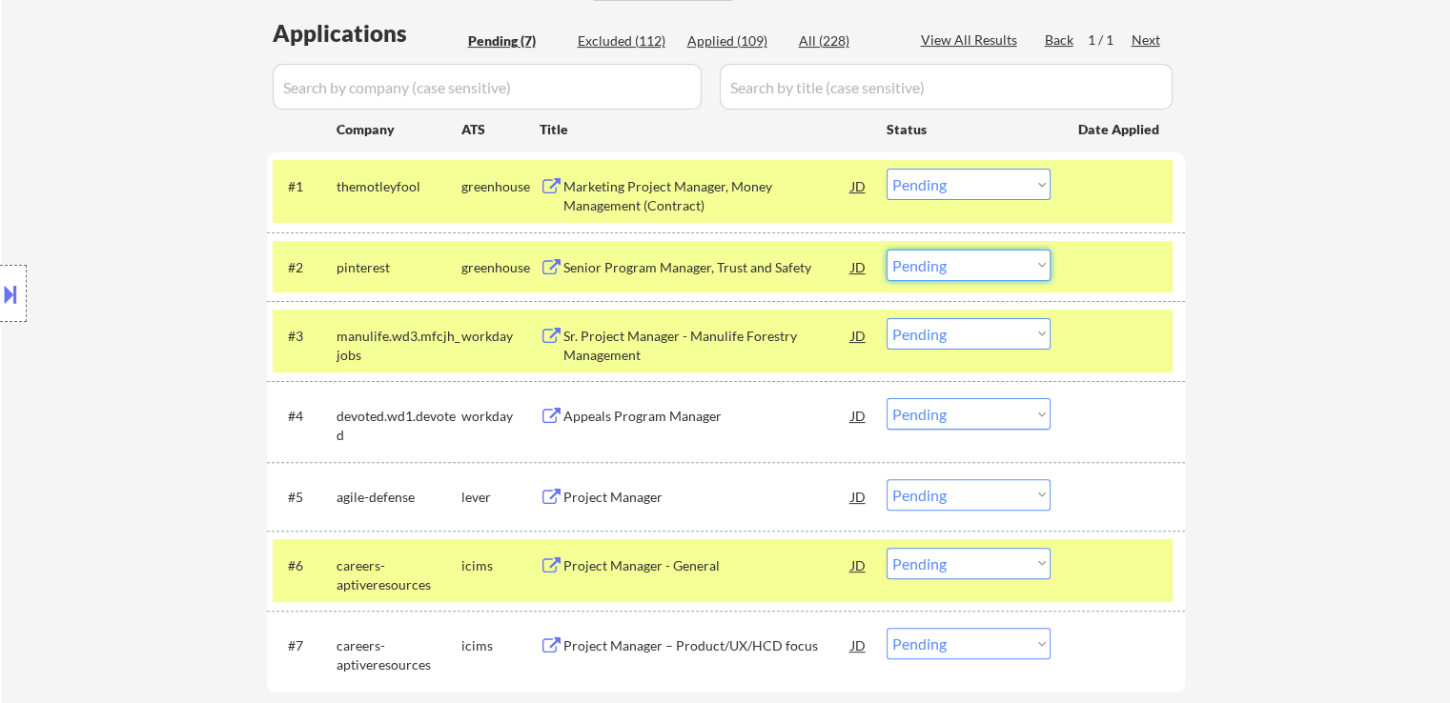
click at [946, 274] on select "Choose an option... Pending Applied Excluded (Questions) Excluded (Expired) Exc…" at bounding box center [968, 265] width 164 height 31
click at [886, 250] on select "Choose an option... Pending Applied Excluded (Questions) Excluded (Expired) Exc…" at bounding box center [968, 265] width 164 height 31
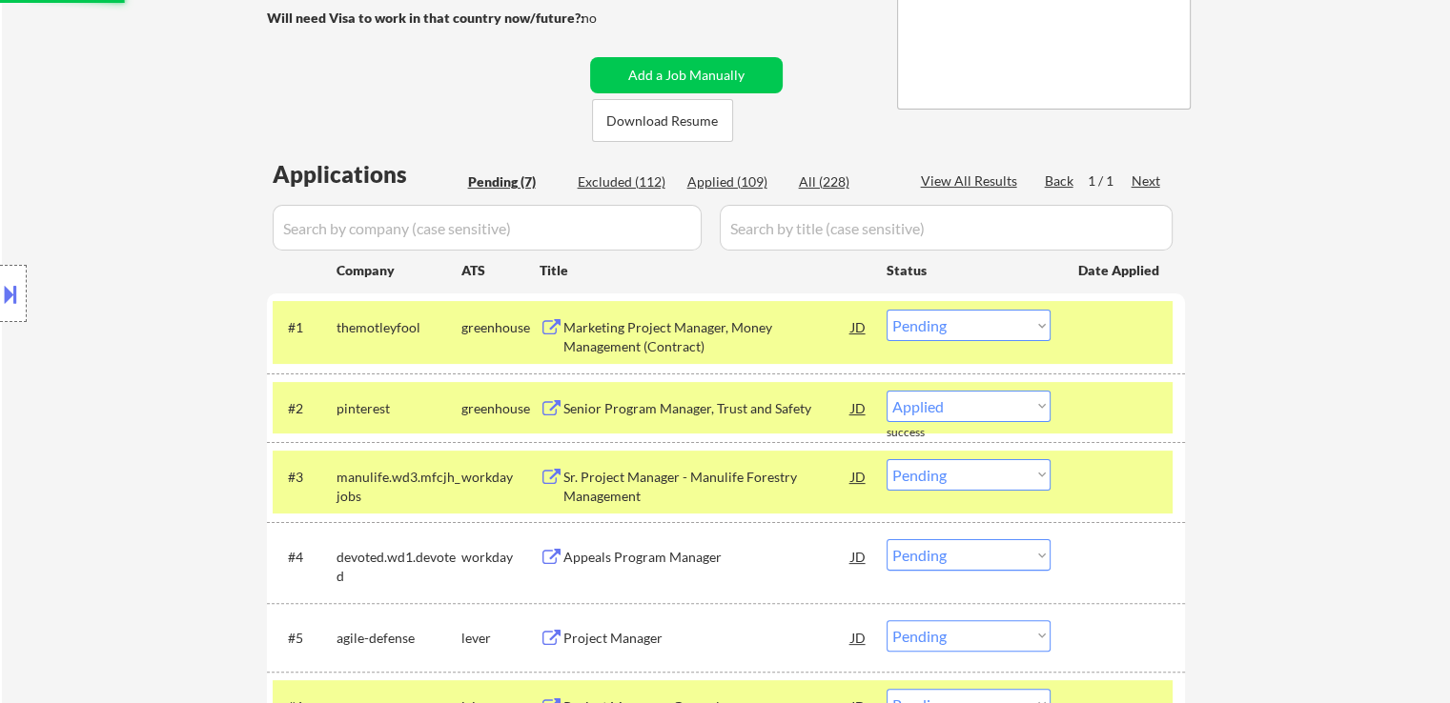
scroll to position [191, 0]
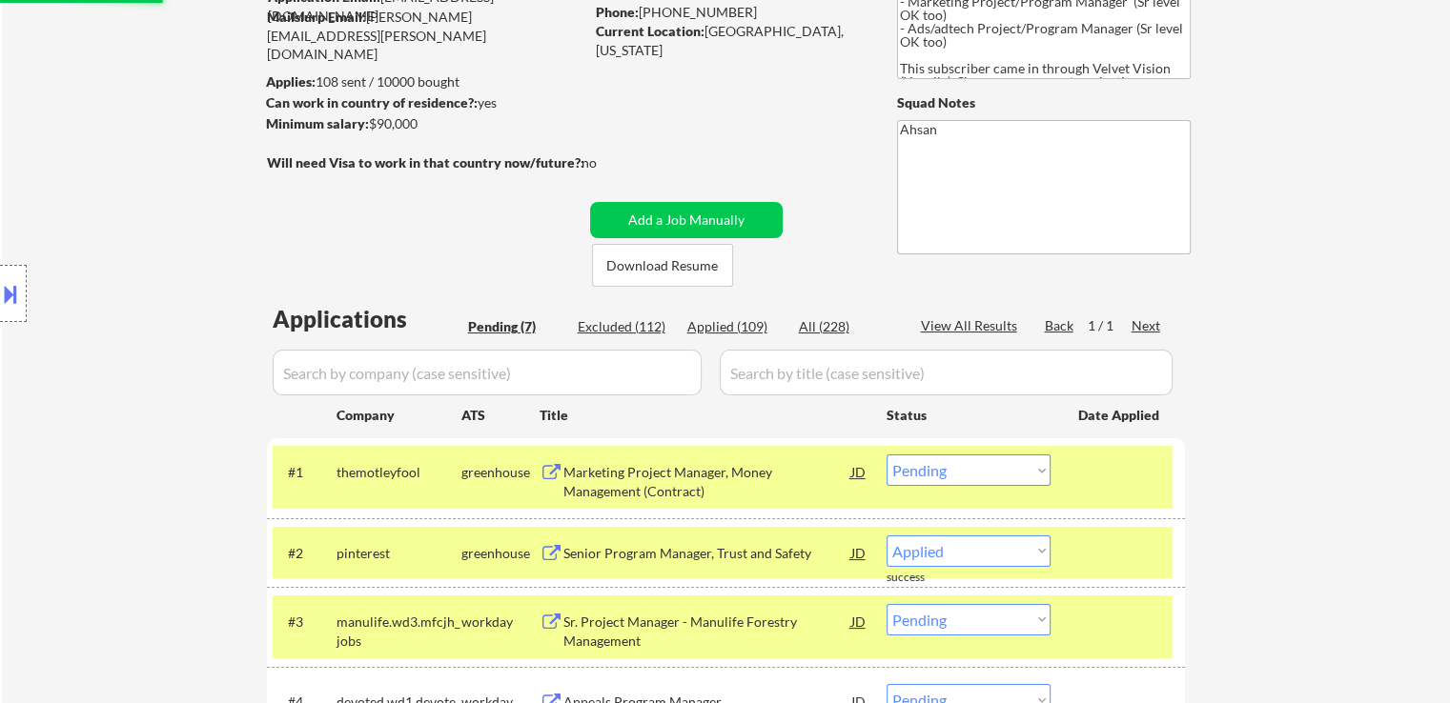
select select ""pending""
